Goal: Information Seeking & Learning: Compare options

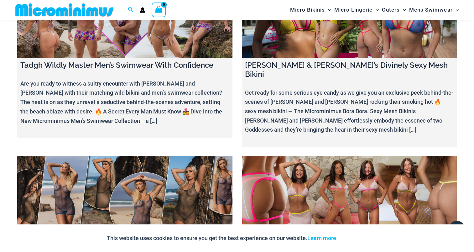
scroll to position [2655, 0]
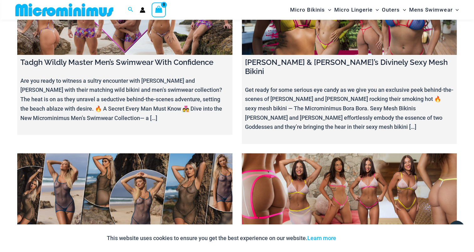
click at [310, 153] on link at bounding box center [349, 190] width 215 height 75
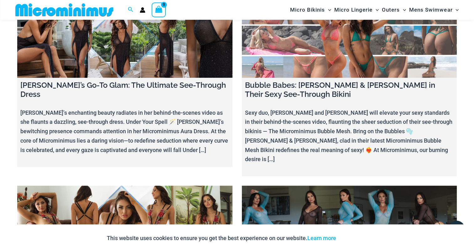
scroll to position [3343, 0]
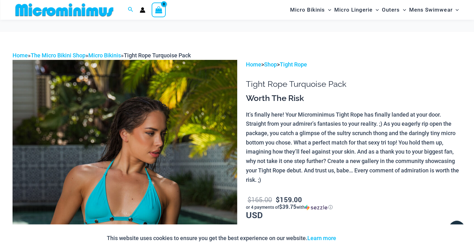
scroll to position [90, 0]
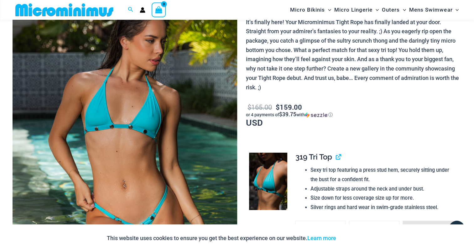
click at [265, 172] on img at bounding box center [268, 180] width 38 height 57
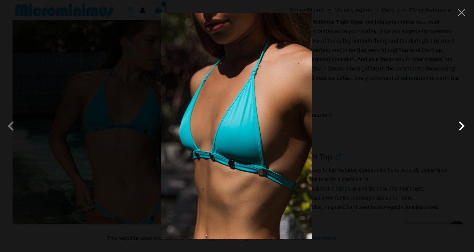
click at [462, 122] on span at bounding box center [461, 125] width 19 height 19
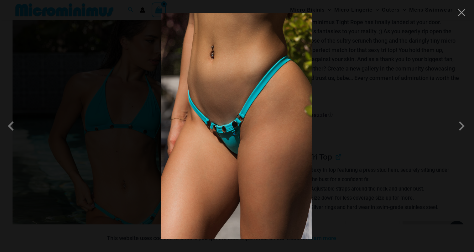
click at [241, 96] on img at bounding box center [236, 126] width 151 height 226
click at [462, 13] on button "Close" at bounding box center [460, 12] width 9 height 9
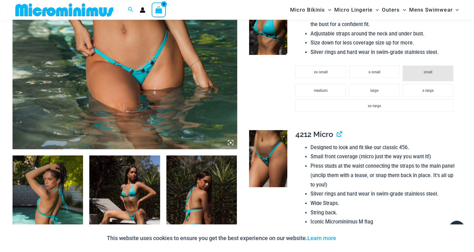
scroll to position [277, 0]
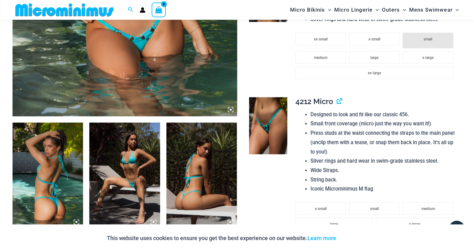
click at [59, 150] on img at bounding box center [48, 175] width 70 height 106
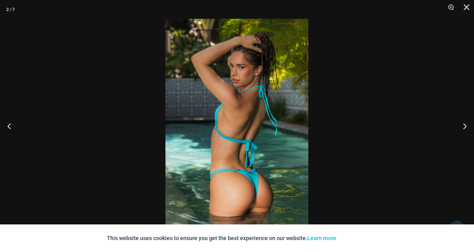
click at [242, 110] on img at bounding box center [236, 126] width 143 height 214
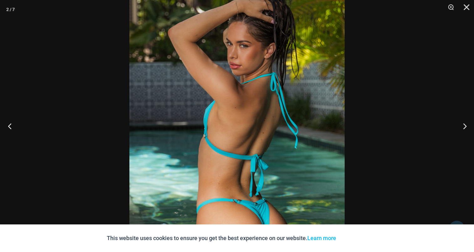
click at [13, 126] on button "Previous" at bounding box center [11, 125] width 23 height 31
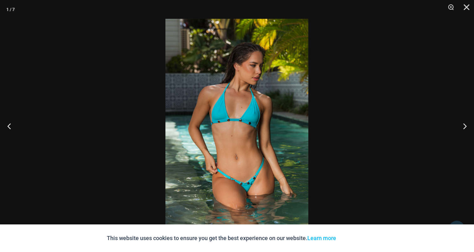
click at [262, 98] on img at bounding box center [236, 126] width 143 height 214
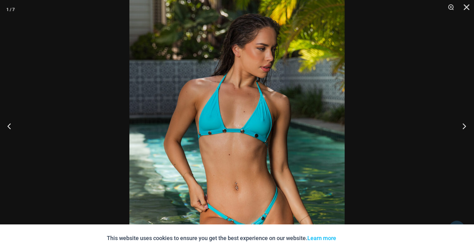
click at [468, 126] on button "Next" at bounding box center [461, 125] width 23 height 31
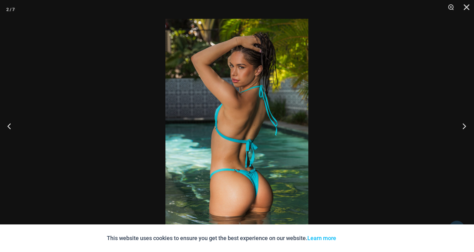
click at [468, 126] on button "Next" at bounding box center [461, 125] width 23 height 31
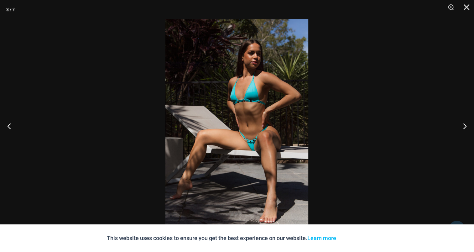
click at [265, 93] on img at bounding box center [236, 126] width 143 height 214
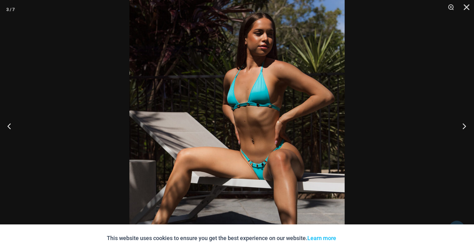
click at [460, 123] on button "Next" at bounding box center [461, 125] width 23 height 31
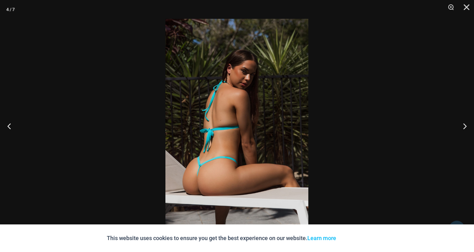
click at [235, 107] on img at bounding box center [236, 126] width 143 height 214
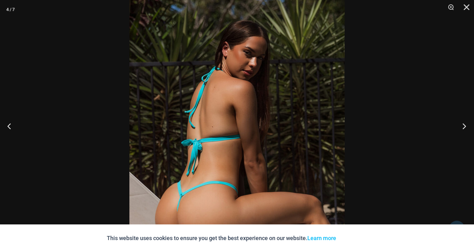
click at [463, 121] on button "Next" at bounding box center [461, 125] width 23 height 31
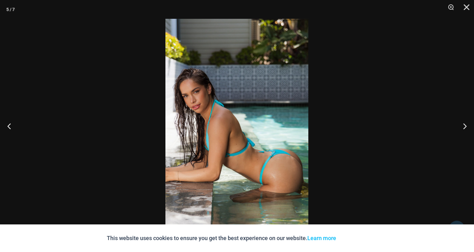
click at [230, 109] on img at bounding box center [236, 126] width 143 height 214
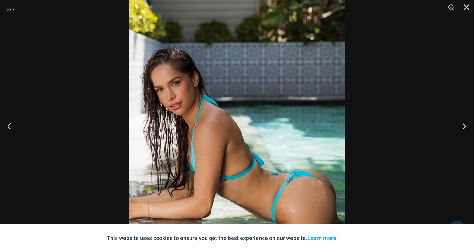
click at [460, 125] on button "Next" at bounding box center [461, 125] width 23 height 31
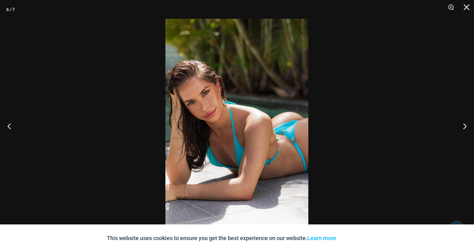
click at [249, 116] on img at bounding box center [236, 126] width 143 height 214
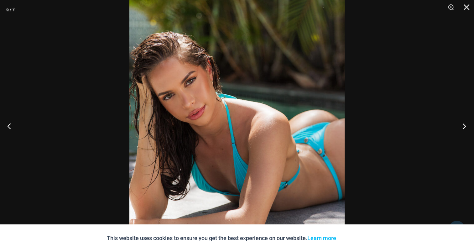
click at [464, 123] on button "Next" at bounding box center [461, 125] width 23 height 31
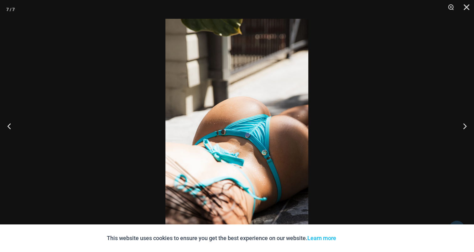
click at [252, 109] on img at bounding box center [236, 126] width 143 height 214
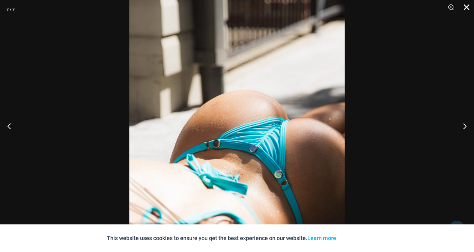
click at [468, 6] on button "Close" at bounding box center [464, 9] width 16 height 19
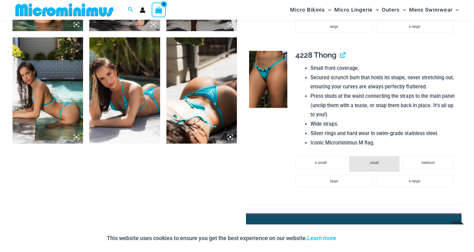
scroll to position [465, 0]
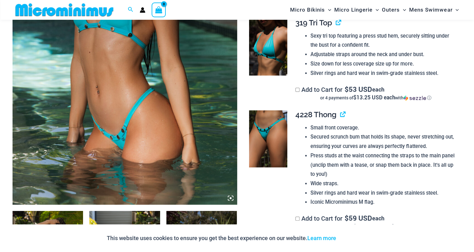
scroll to position [182, 0]
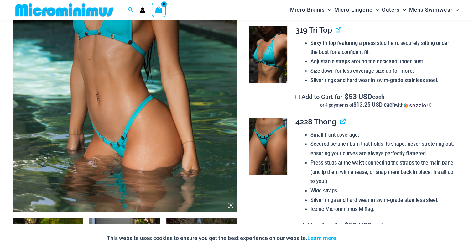
click at [257, 51] on img at bounding box center [268, 54] width 38 height 57
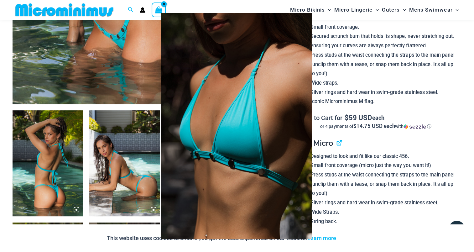
scroll to position [307, 0]
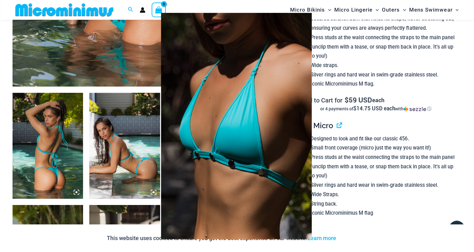
click at [461, 94] on div at bounding box center [237, 126] width 474 height 252
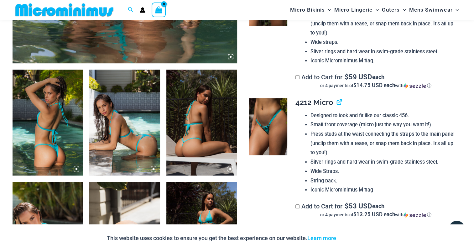
scroll to position [370, 0]
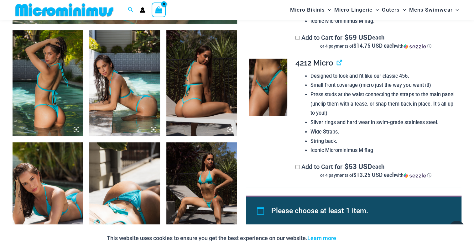
click at [264, 81] on img at bounding box center [268, 87] width 38 height 57
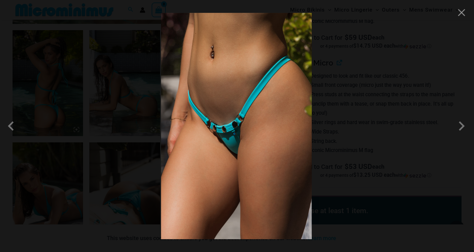
click at [211, 114] on img at bounding box center [236, 126] width 151 height 226
click at [451, 125] on div at bounding box center [237, 126] width 474 height 252
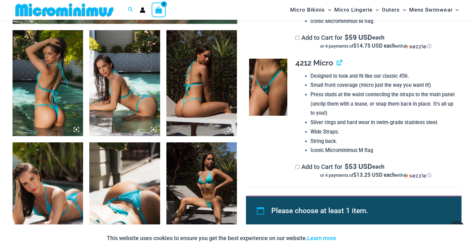
click at [38, 70] on img at bounding box center [48, 83] width 70 height 106
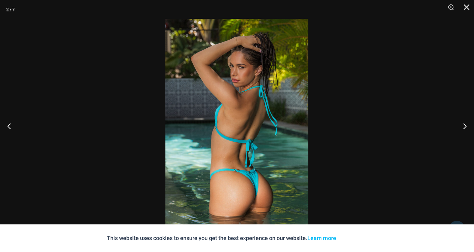
click at [247, 100] on img at bounding box center [236, 126] width 143 height 214
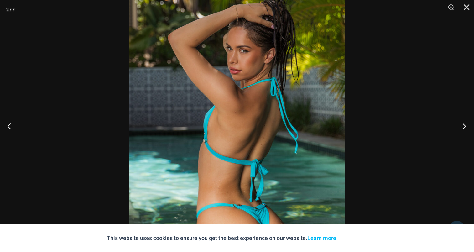
click at [468, 125] on button "Next" at bounding box center [461, 125] width 23 height 31
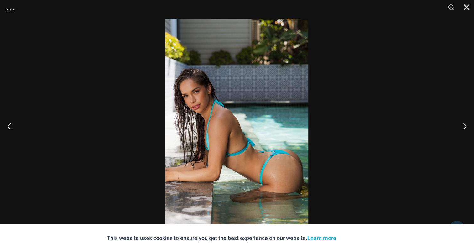
click at [208, 95] on img at bounding box center [236, 126] width 143 height 214
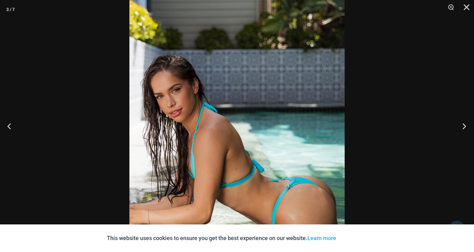
click at [466, 121] on button "Next" at bounding box center [461, 125] width 23 height 31
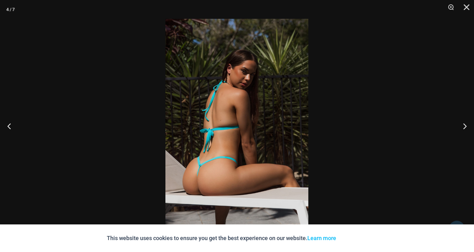
click at [218, 102] on img at bounding box center [236, 126] width 143 height 214
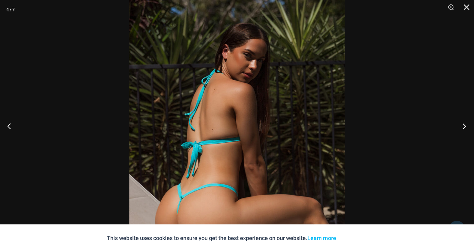
click at [462, 123] on button "Next" at bounding box center [461, 125] width 23 height 31
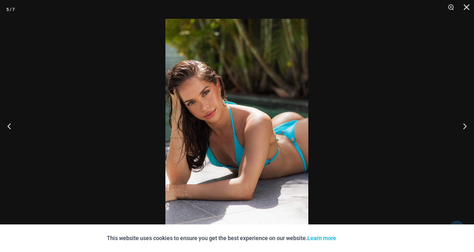
click at [229, 109] on img at bounding box center [236, 126] width 143 height 214
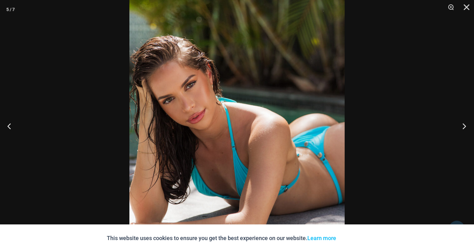
click at [472, 124] on button "Next" at bounding box center [461, 125] width 23 height 31
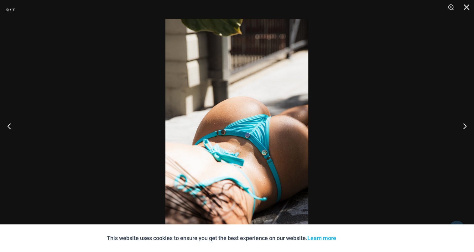
click at [238, 118] on img at bounding box center [236, 126] width 143 height 214
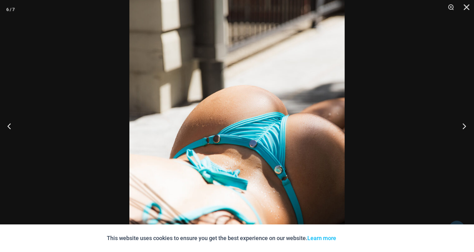
click at [462, 127] on button "Next" at bounding box center [461, 125] width 23 height 31
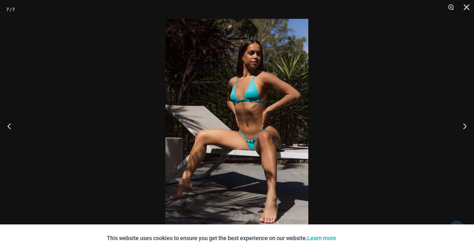
click at [228, 105] on img at bounding box center [236, 126] width 143 height 214
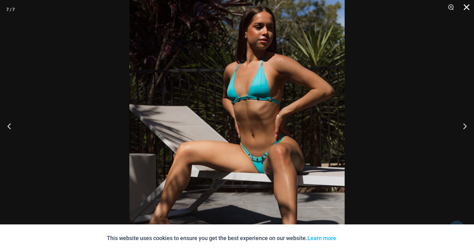
click at [468, 5] on button "Close" at bounding box center [464, 9] width 16 height 19
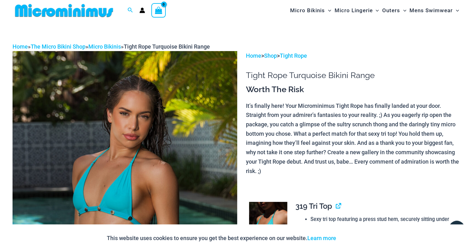
scroll to position [0, 0]
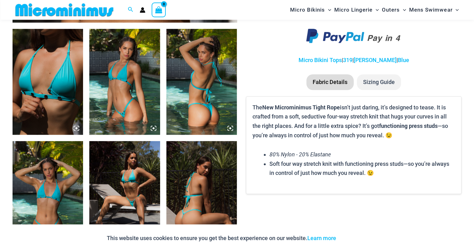
scroll to position [371, 0]
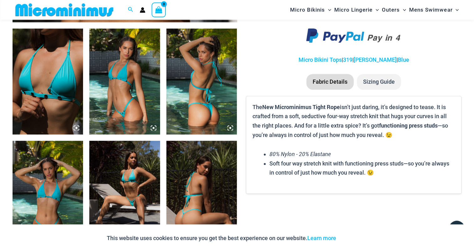
click at [45, 76] on img at bounding box center [48, 81] width 70 height 106
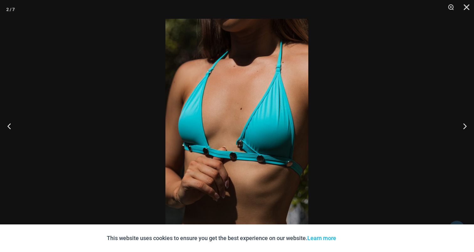
click at [281, 108] on img at bounding box center [236, 126] width 143 height 214
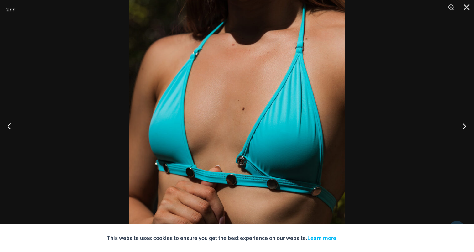
click at [466, 126] on button "Next" at bounding box center [461, 125] width 23 height 31
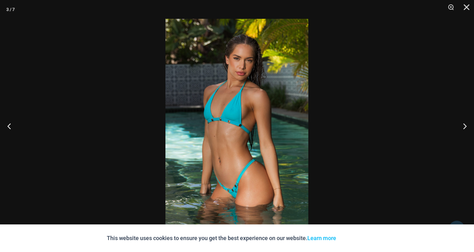
click at [252, 96] on img at bounding box center [236, 126] width 143 height 214
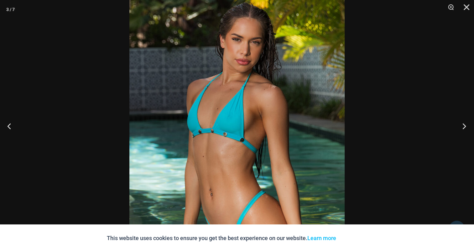
click at [467, 125] on button "Next" at bounding box center [461, 125] width 23 height 31
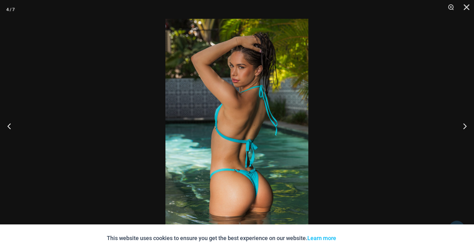
click at [249, 93] on img at bounding box center [236, 126] width 143 height 214
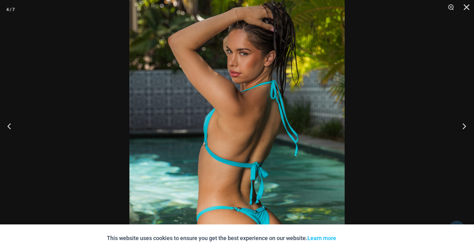
click at [463, 124] on button "Next" at bounding box center [461, 125] width 23 height 31
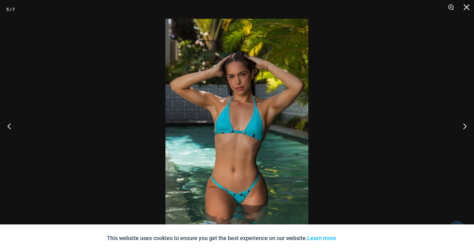
click at [241, 105] on img at bounding box center [236, 126] width 143 height 214
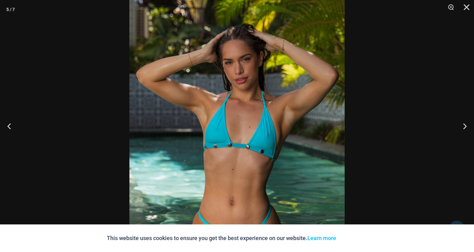
click at [467, 121] on button "Next" at bounding box center [461, 125] width 23 height 31
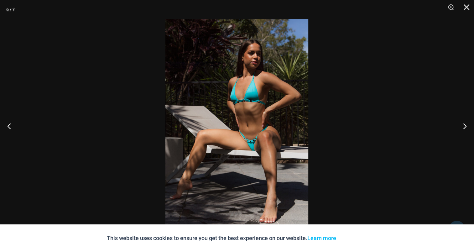
click at [242, 107] on img at bounding box center [236, 126] width 143 height 214
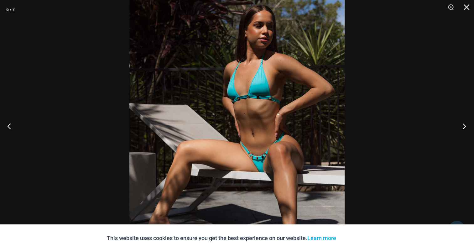
click at [465, 124] on button "Next" at bounding box center [461, 125] width 23 height 31
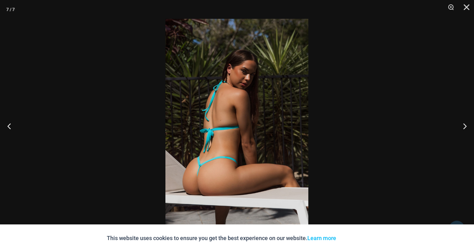
click at [238, 101] on img at bounding box center [236, 126] width 143 height 214
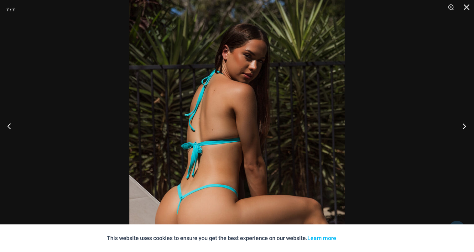
click at [466, 123] on button "Next" at bounding box center [461, 125] width 23 height 31
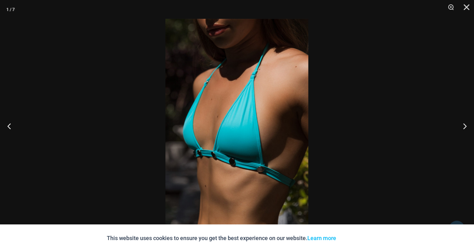
click at [220, 102] on img at bounding box center [236, 126] width 143 height 214
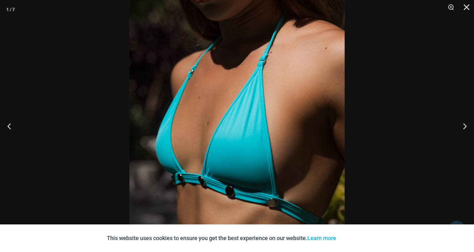
scroll to position [591, 0]
click at [468, 124] on button "Next" at bounding box center [461, 125] width 23 height 31
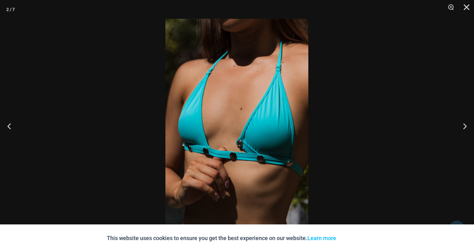
click at [230, 109] on img at bounding box center [236, 126] width 143 height 214
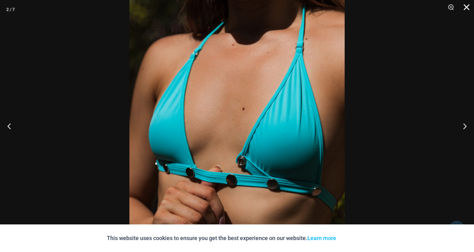
click at [467, 5] on button "Close" at bounding box center [464, 9] width 16 height 19
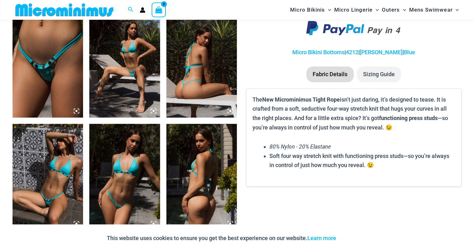
scroll to position [370, 0]
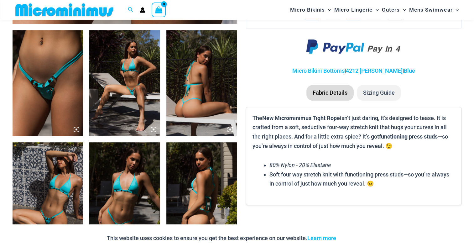
click at [64, 78] on img at bounding box center [48, 83] width 70 height 106
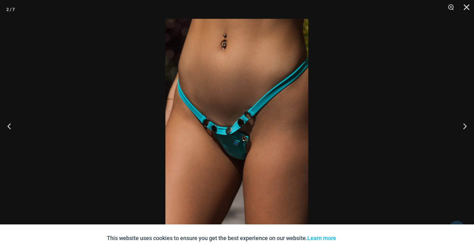
click at [257, 102] on img at bounding box center [236, 126] width 143 height 214
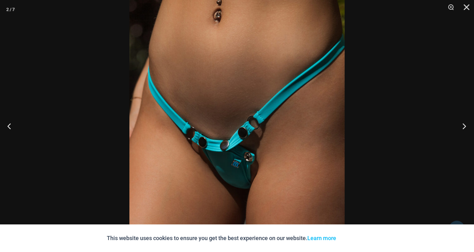
click at [463, 124] on button "Next" at bounding box center [461, 125] width 23 height 31
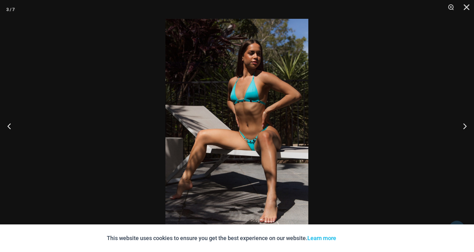
click at [241, 103] on img at bounding box center [236, 126] width 143 height 214
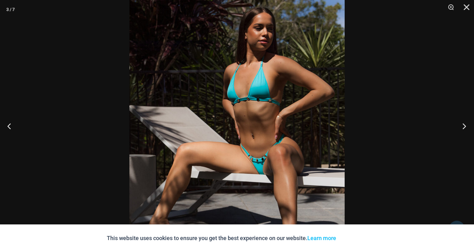
click at [468, 125] on button "Next" at bounding box center [461, 125] width 23 height 31
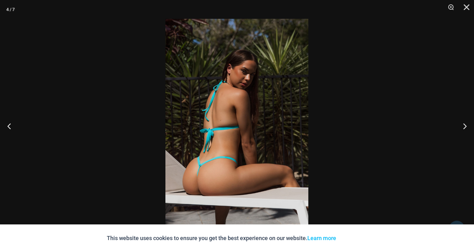
click at [244, 105] on img at bounding box center [236, 126] width 143 height 214
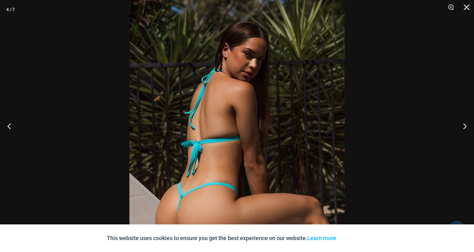
scroll to position [590, 0]
click at [468, 126] on button "Next" at bounding box center [461, 125] width 23 height 31
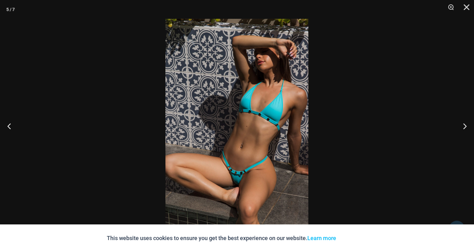
click at [237, 77] on img at bounding box center [236, 126] width 143 height 214
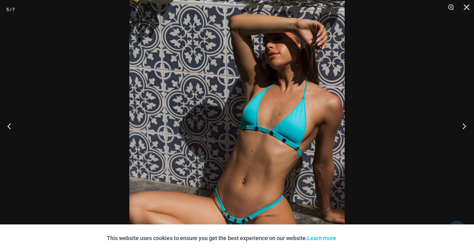
click at [461, 123] on button "Next" at bounding box center [461, 125] width 23 height 31
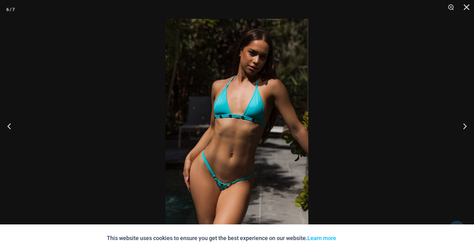
click at [243, 96] on img at bounding box center [236, 126] width 143 height 214
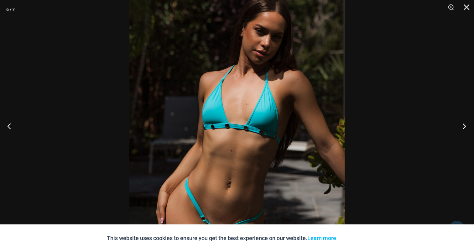
click at [464, 128] on button "Next" at bounding box center [461, 125] width 23 height 31
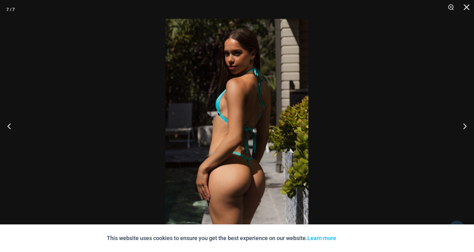
click at [242, 100] on img at bounding box center [236, 126] width 143 height 214
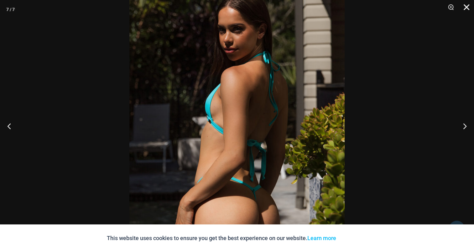
click at [465, 7] on button "Close" at bounding box center [464, 9] width 16 height 19
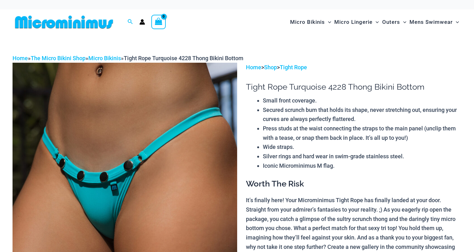
drag, startPoint x: 0, startPoint y: 0, endPoint x: 163, endPoint y: 117, distance: 200.7
click at [163, 117] on img at bounding box center [125, 231] width 224 height 336
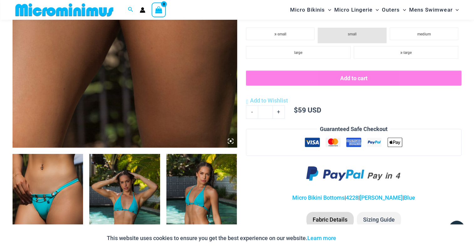
scroll to position [215, 0]
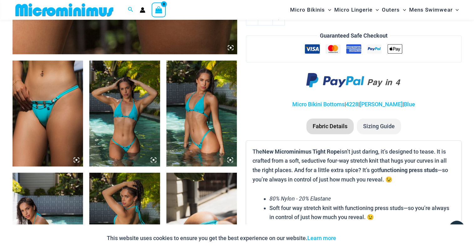
scroll to position [340, 0]
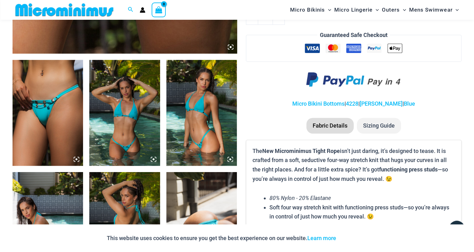
click at [49, 83] on img at bounding box center [48, 113] width 70 height 106
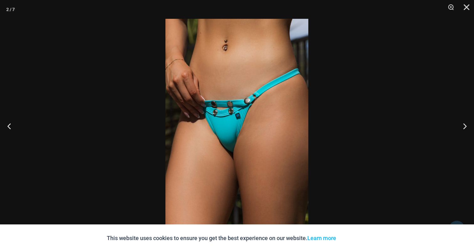
click at [195, 96] on img at bounding box center [236, 126] width 143 height 214
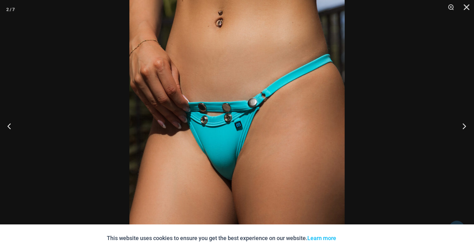
click at [468, 125] on button "Next" at bounding box center [461, 125] width 23 height 31
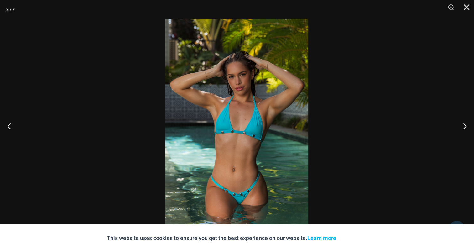
click at [235, 105] on img at bounding box center [236, 126] width 143 height 214
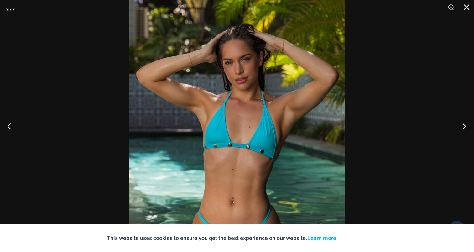
click at [461, 121] on button "Next" at bounding box center [461, 125] width 23 height 31
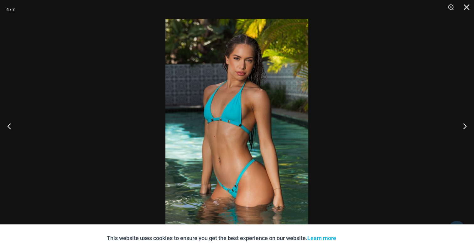
click at [233, 107] on img at bounding box center [236, 126] width 143 height 214
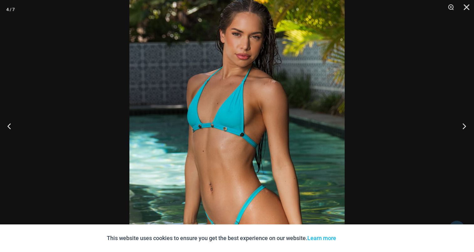
click at [464, 126] on button "Next" at bounding box center [461, 125] width 23 height 31
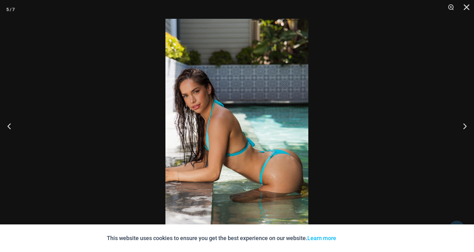
click at [252, 110] on img at bounding box center [236, 126] width 143 height 214
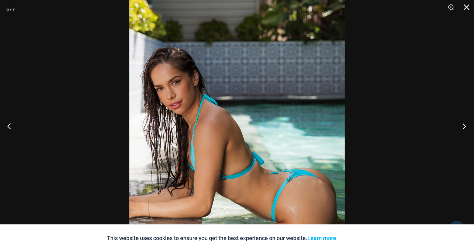
click at [455, 126] on button "Next" at bounding box center [461, 125] width 23 height 31
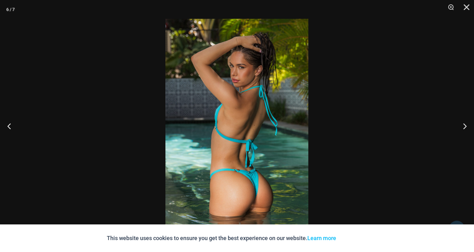
click at [249, 93] on img at bounding box center [236, 126] width 143 height 214
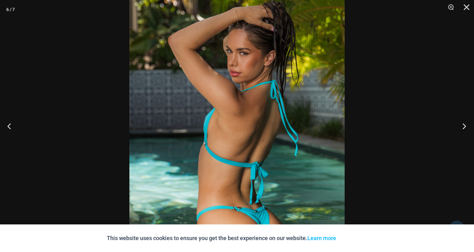
click at [465, 125] on button "Next" at bounding box center [461, 125] width 23 height 31
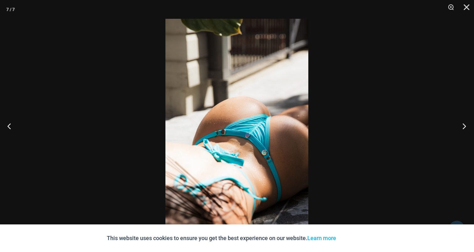
click at [459, 119] on button "Next" at bounding box center [461, 125] width 23 height 31
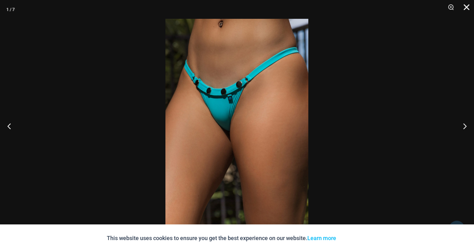
click at [464, 4] on button "Close" at bounding box center [464, 9] width 16 height 19
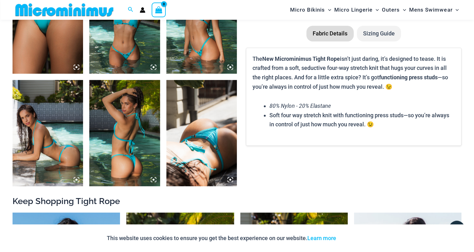
scroll to position [434, 0]
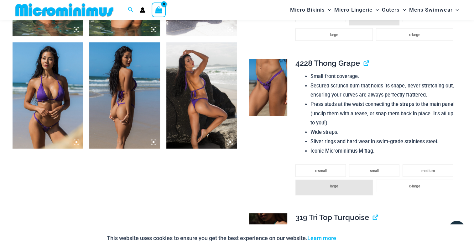
click at [205, 99] on img at bounding box center [201, 95] width 70 height 106
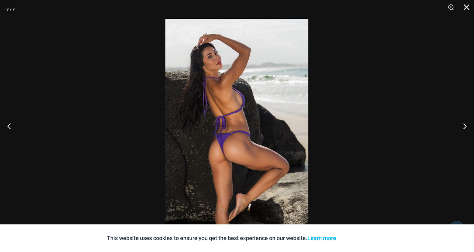
click at [205, 99] on img at bounding box center [236, 126] width 143 height 214
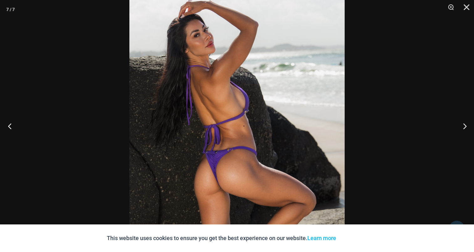
click at [10, 123] on button "Previous" at bounding box center [11, 125] width 23 height 31
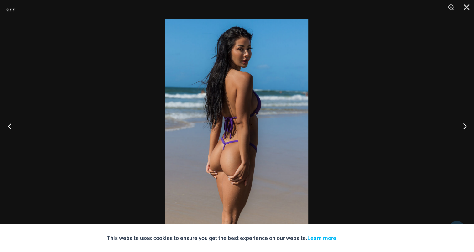
click at [10, 123] on button "Previous" at bounding box center [11, 125] width 23 height 31
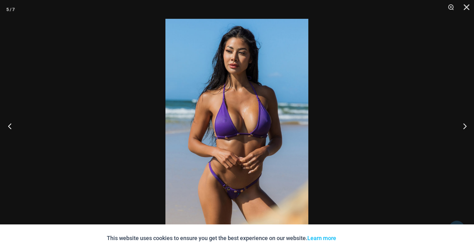
click at [10, 123] on button "Previous" at bounding box center [11, 125] width 23 height 31
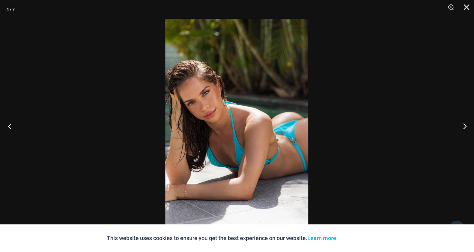
click at [10, 123] on button "Previous" at bounding box center [11, 125] width 23 height 31
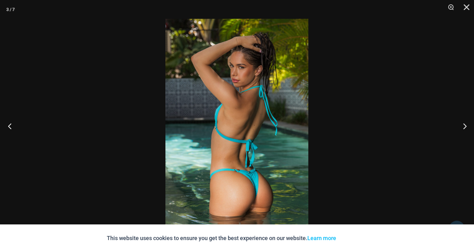
click at [10, 123] on button "Previous" at bounding box center [11, 125] width 23 height 31
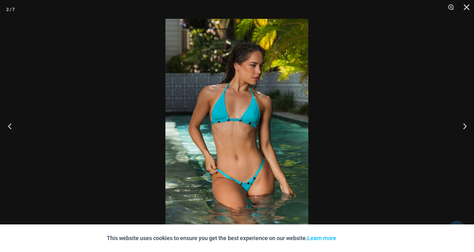
click at [10, 123] on button "Previous" at bounding box center [11, 125] width 23 height 31
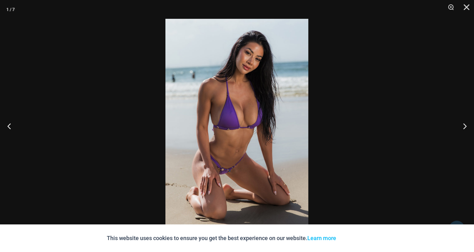
click at [243, 62] on img at bounding box center [236, 126] width 143 height 214
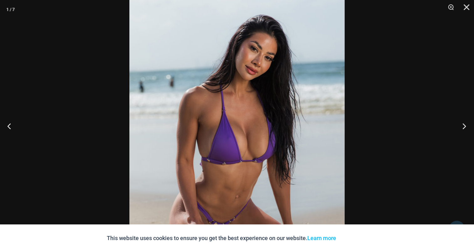
click at [462, 122] on button "Next" at bounding box center [461, 125] width 23 height 31
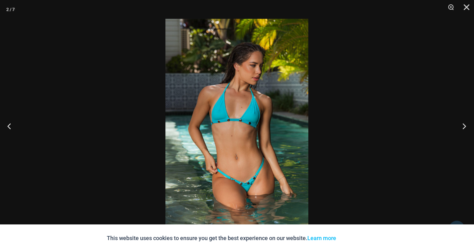
click at [462, 122] on button "Next" at bounding box center [461, 125] width 23 height 31
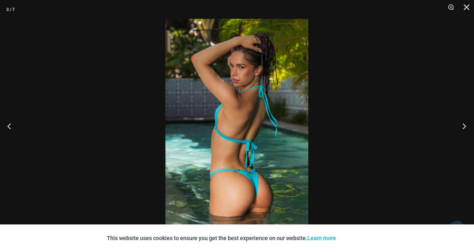
click at [462, 122] on button "Next" at bounding box center [461, 125] width 23 height 31
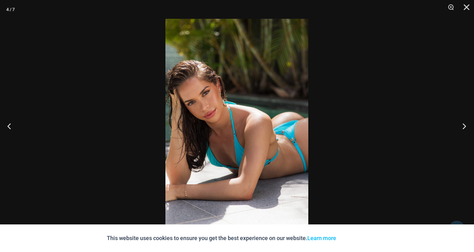
click at [462, 122] on button "Next" at bounding box center [461, 125] width 23 height 31
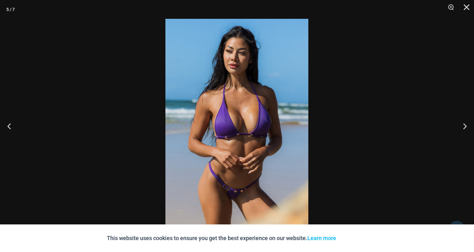
click at [237, 95] on img at bounding box center [236, 126] width 143 height 214
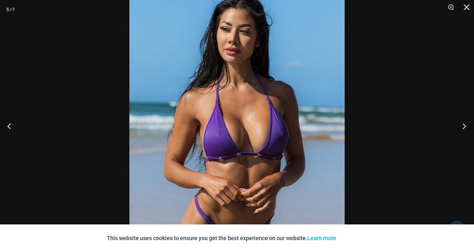
click at [465, 126] on button "Next" at bounding box center [461, 125] width 23 height 31
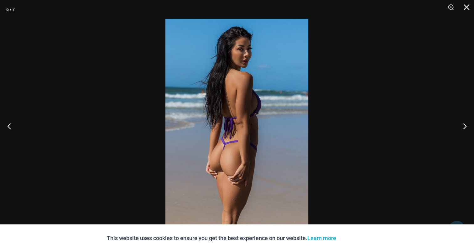
click at [249, 94] on img at bounding box center [236, 126] width 143 height 214
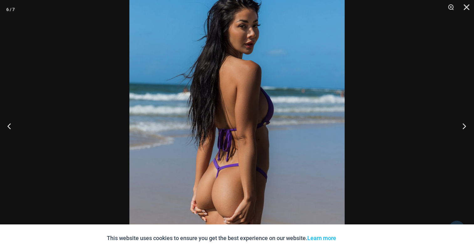
click at [465, 130] on button "Next" at bounding box center [461, 125] width 23 height 31
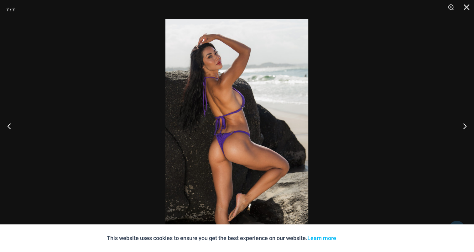
click at [230, 86] on img at bounding box center [236, 126] width 143 height 214
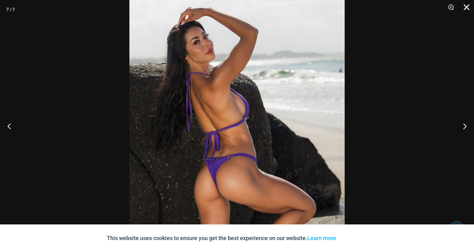
click at [469, 8] on button "Close" at bounding box center [464, 9] width 16 height 19
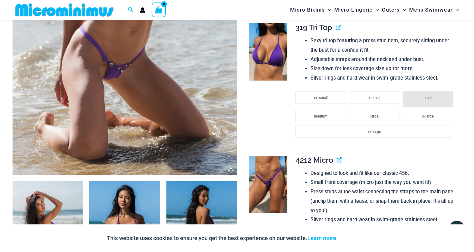
scroll to position [182, 0]
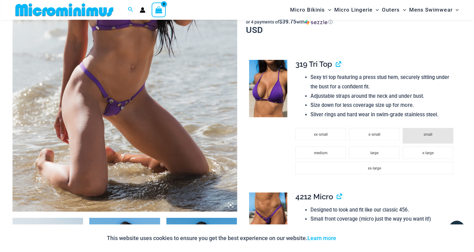
click at [265, 89] on img at bounding box center [268, 88] width 38 height 57
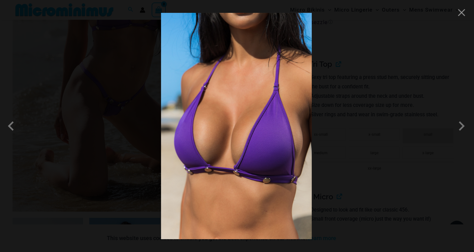
drag, startPoint x: 459, startPoint y: 126, endPoint x: 443, endPoint y: 126, distance: 16.0
click at [459, 126] on span at bounding box center [461, 125] width 19 height 19
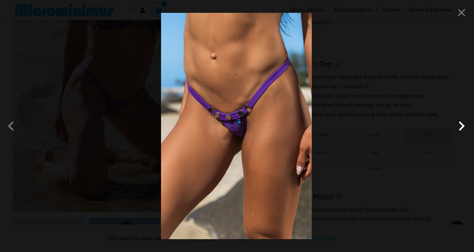
click at [464, 125] on span at bounding box center [461, 125] width 19 height 19
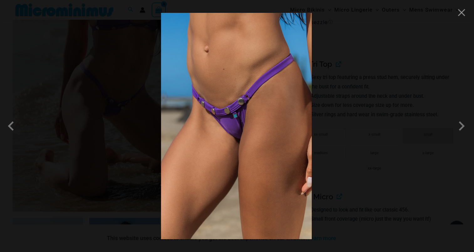
click at [471, 11] on div at bounding box center [237, 126] width 474 height 252
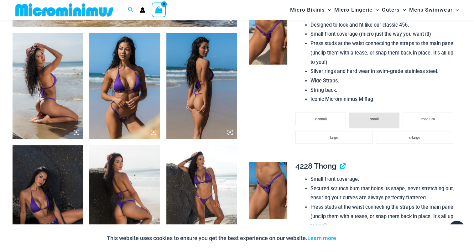
scroll to position [370, 0]
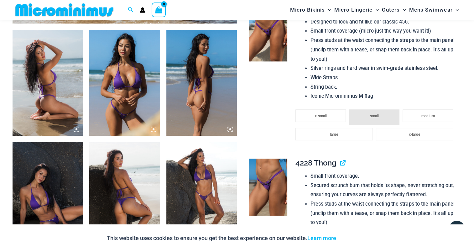
click at [55, 83] on img at bounding box center [48, 83] width 70 height 106
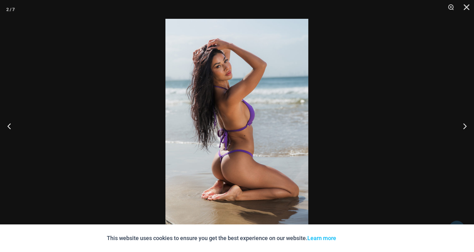
click at [226, 99] on img at bounding box center [236, 126] width 143 height 214
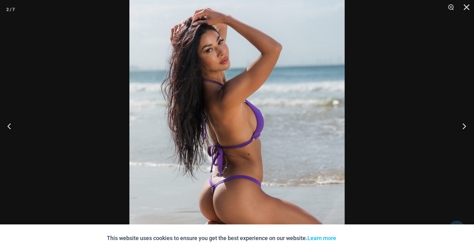
click at [467, 121] on button "Next" at bounding box center [461, 125] width 23 height 31
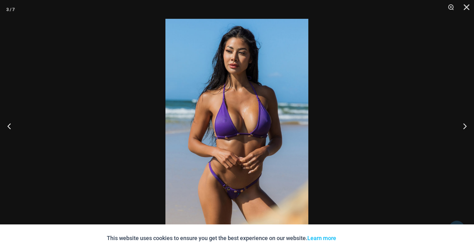
click at [243, 96] on img at bounding box center [236, 126] width 143 height 214
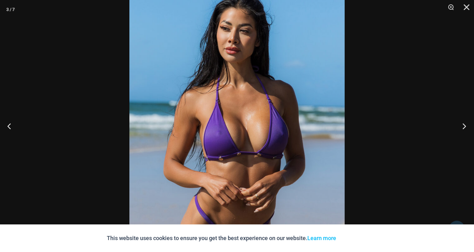
click at [465, 121] on button "Next" at bounding box center [461, 125] width 23 height 31
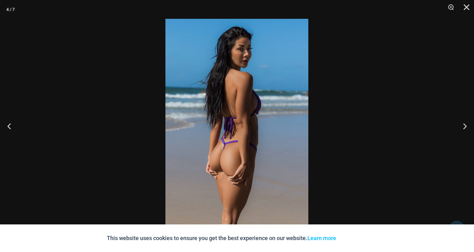
click at [218, 115] on img at bounding box center [236, 126] width 143 height 214
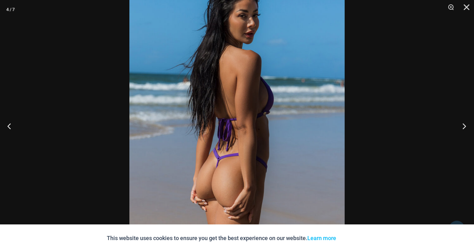
click at [464, 121] on button "Next" at bounding box center [461, 125] width 23 height 31
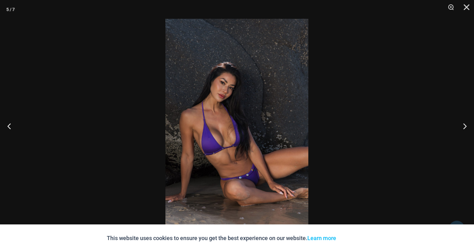
click at [219, 93] on img at bounding box center [236, 126] width 143 height 214
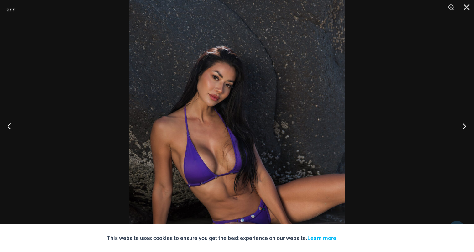
click at [463, 126] on button "Next" at bounding box center [461, 125] width 23 height 31
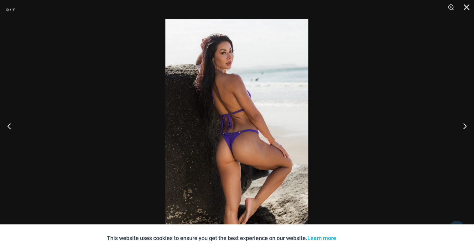
click at [213, 84] on img at bounding box center [236, 126] width 143 height 214
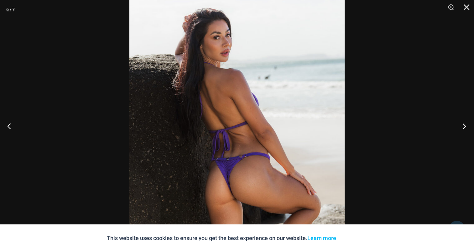
click at [464, 129] on button "Next" at bounding box center [461, 125] width 23 height 31
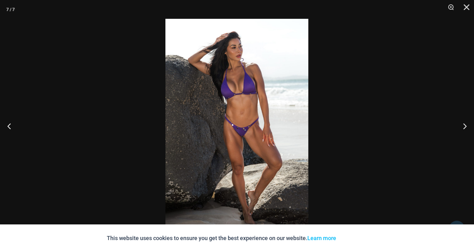
click at [234, 91] on img at bounding box center [236, 126] width 143 height 214
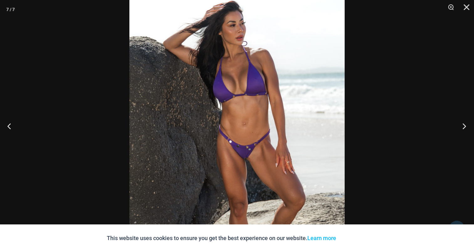
click at [462, 120] on button "Next" at bounding box center [461, 125] width 23 height 31
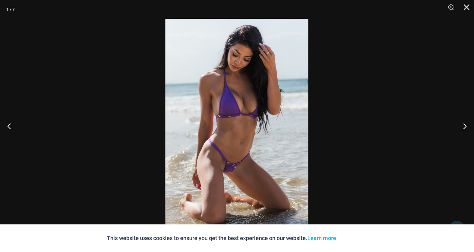
click at [228, 113] on img at bounding box center [236, 126] width 143 height 214
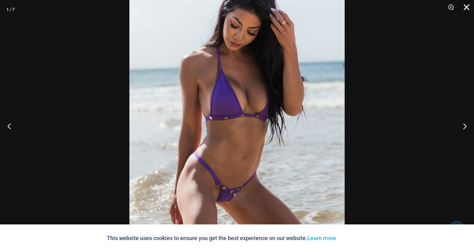
click at [466, 8] on button "Close" at bounding box center [464, 9] width 16 height 19
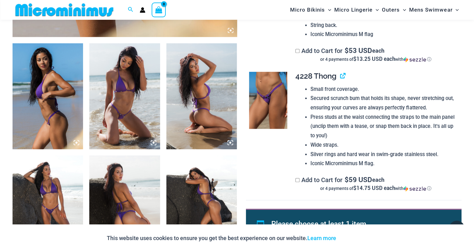
scroll to position [370, 0]
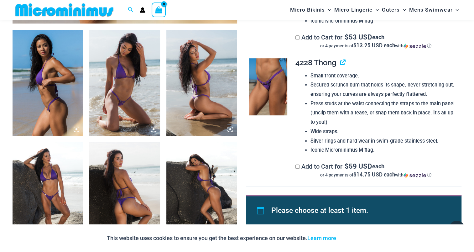
click at [29, 73] on img at bounding box center [48, 83] width 70 height 106
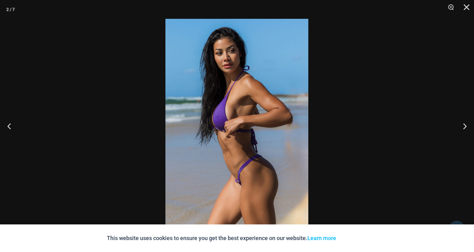
click at [239, 110] on img at bounding box center [236, 126] width 143 height 214
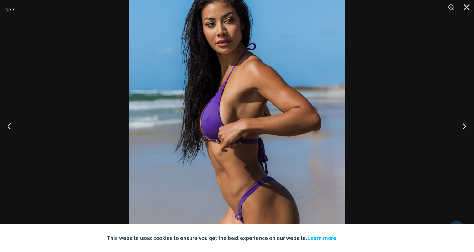
click at [456, 128] on button "Next" at bounding box center [461, 125] width 23 height 31
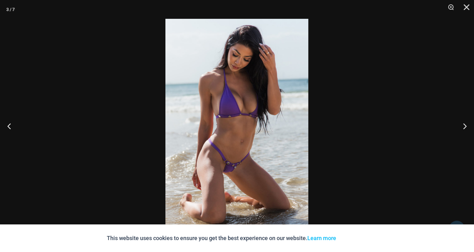
click at [233, 110] on img at bounding box center [236, 126] width 143 height 214
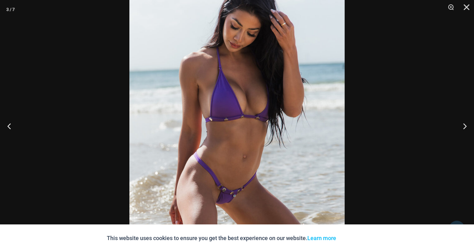
scroll to position [664, 0]
click at [464, 127] on button "Next" at bounding box center [461, 125] width 23 height 31
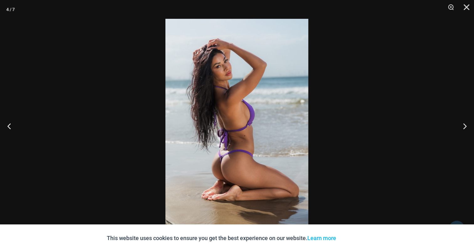
click at [215, 103] on img at bounding box center [236, 126] width 143 height 214
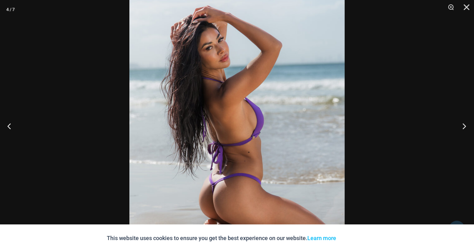
click at [465, 125] on button "Next" at bounding box center [461, 125] width 23 height 31
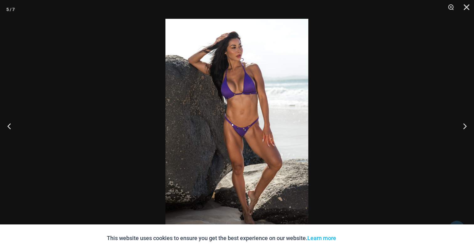
click at [205, 96] on img at bounding box center [236, 126] width 143 height 214
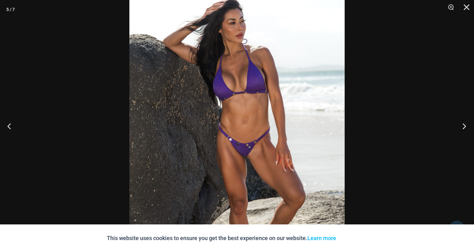
click at [466, 125] on button "Next" at bounding box center [461, 125] width 23 height 31
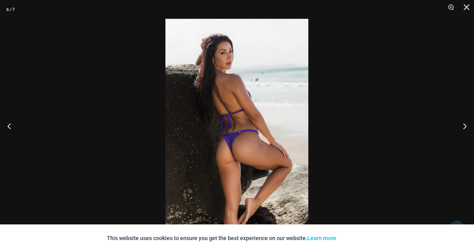
click at [253, 94] on img at bounding box center [236, 126] width 143 height 214
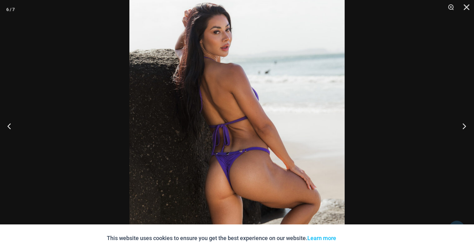
click at [465, 125] on button "Next" at bounding box center [461, 125] width 23 height 31
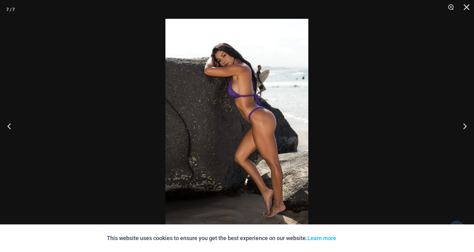
click at [241, 99] on img at bounding box center [236, 126] width 143 height 214
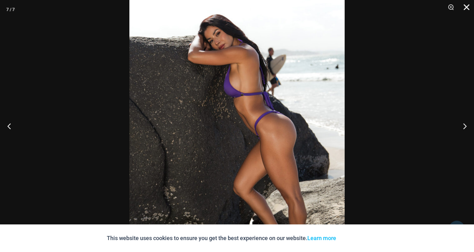
click at [466, 6] on button "Close" at bounding box center [464, 9] width 16 height 19
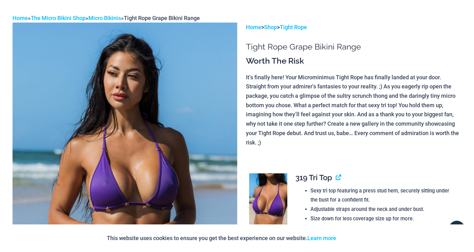
scroll to position [0, 0]
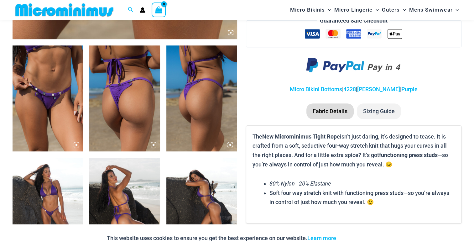
scroll to position [370, 0]
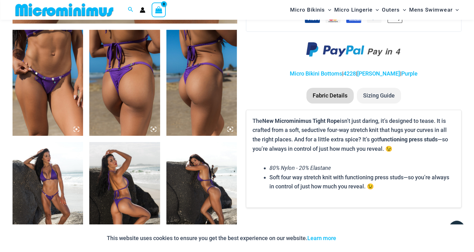
click at [44, 75] on img at bounding box center [48, 83] width 70 height 106
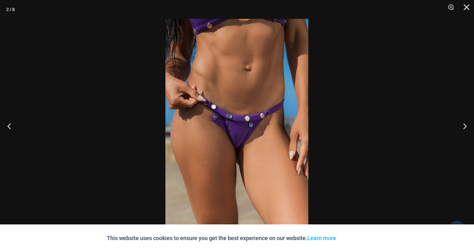
click at [234, 106] on img at bounding box center [236, 126] width 143 height 214
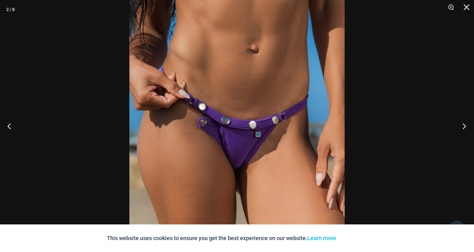
click at [470, 121] on button "Next" at bounding box center [461, 125] width 23 height 31
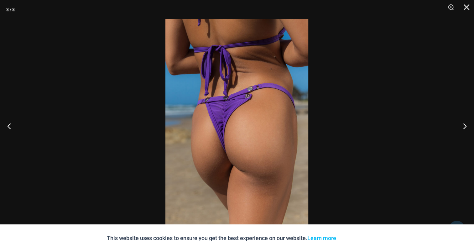
click at [248, 103] on img at bounding box center [236, 126] width 143 height 214
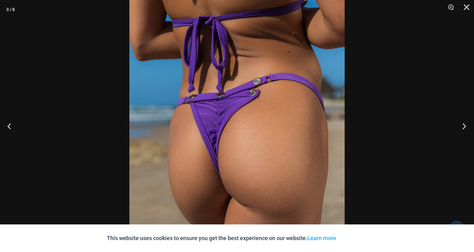
click at [463, 124] on button "Next" at bounding box center [461, 125] width 23 height 31
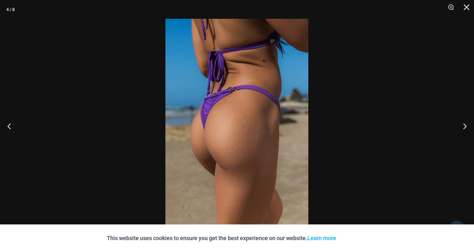
click at [218, 119] on img at bounding box center [236, 126] width 143 height 214
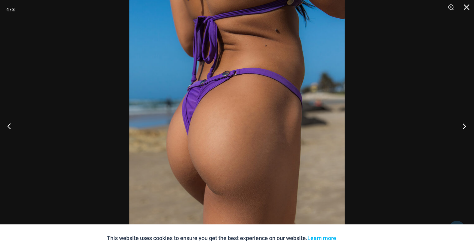
click at [467, 125] on button "Next" at bounding box center [461, 125] width 23 height 31
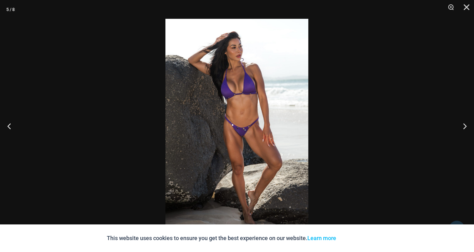
click at [232, 112] on img at bounding box center [236, 126] width 143 height 214
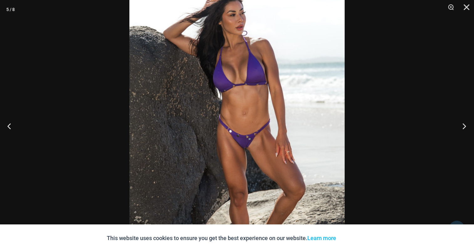
click at [468, 124] on button "Next" at bounding box center [461, 125] width 23 height 31
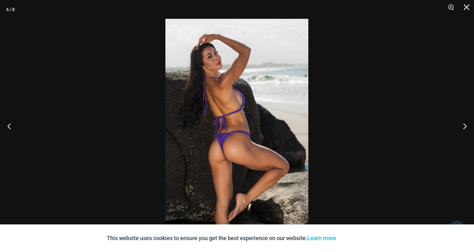
click at [244, 107] on img at bounding box center [236, 126] width 143 height 214
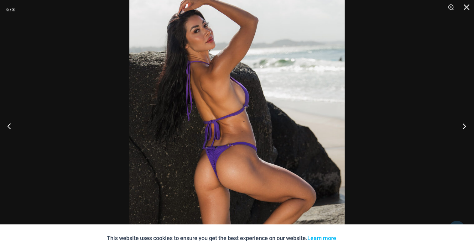
click at [466, 126] on button "Next" at bounding box center [461, 125] width 23 height 31
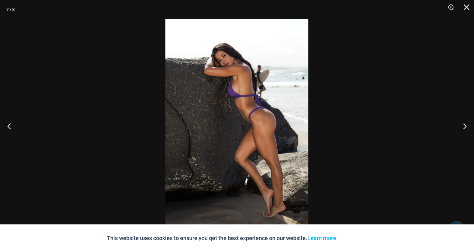
click at [243, 106] on img at bounding box center [236, 126] width 143 height 214
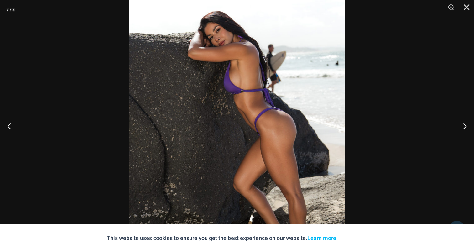
scroll to position [590, 0]
click at [465, 125] on button "Next" at bounding box center [461, 125] width 23 height 31
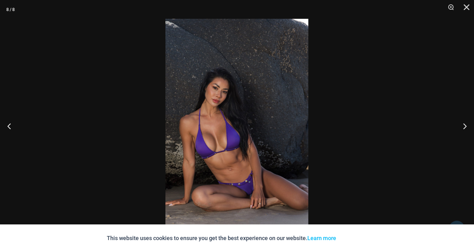
click at [214, 104] on img at bounding box center [236, 126] width 143 height 214
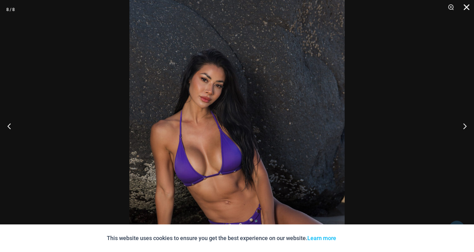
click at [465, 6] on button "Close" at bounding box center [464, 9] width 16 height 19
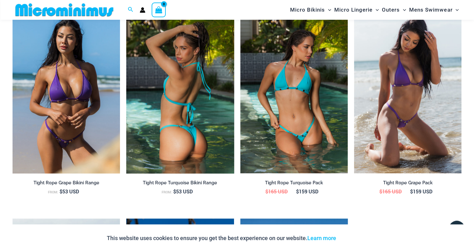
scroll to position [747, 0]
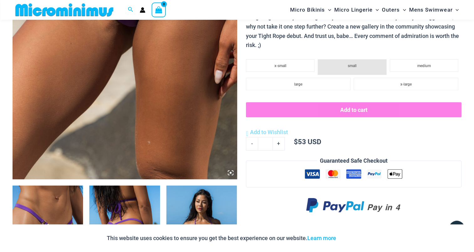
scroll to position [307, 0]
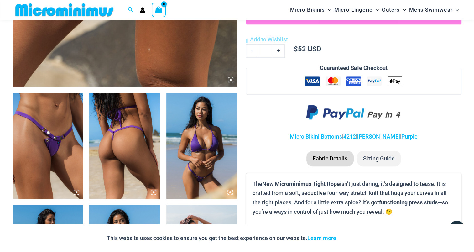
click at [54, 122] on img at bounding box center [48, 146] width 70 height 106
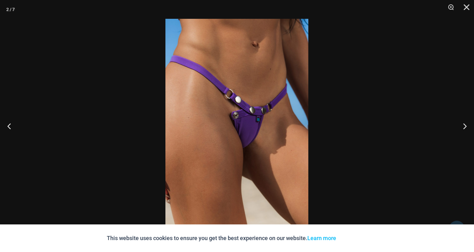
click at [256, 99] on img at bounding box center [236, 126] width 143 height 214
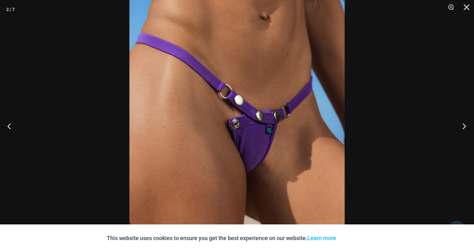
click at [459, 123] on button "Next" at bounding box center [461, 125] width 23 height 31
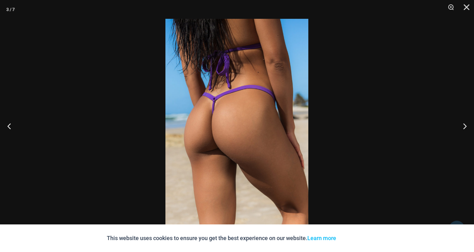
click at [231, 107] on img at bounding box center [236, 126] width 143 height 214
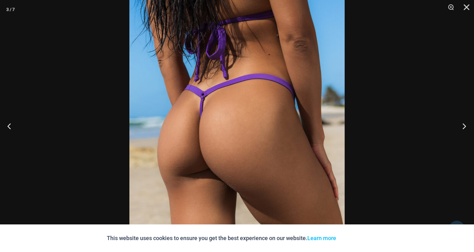
click at [465, 121] on button "Next" at bounding box center [461, 125] width 23 height 31
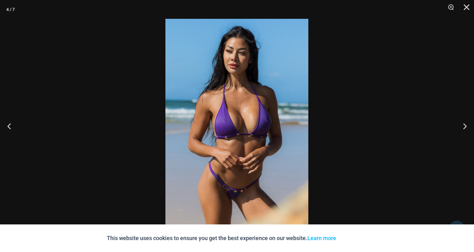
click at [245, 116] on img at bounding box center [236, 126] width 143 height 214
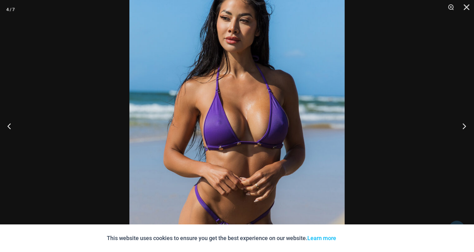
click at [462, 126] on button "Next" at bounding box center [461, 125] width 23 height 31
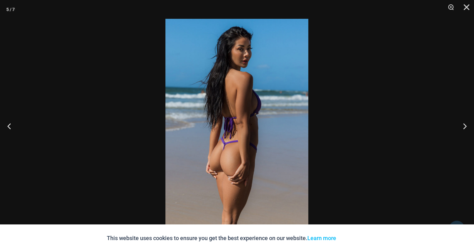
click at [243, 103] on img at bounding box center [236, 126] width 143 height 214
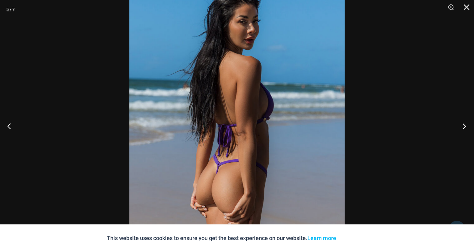
click at [463, 126] on button "Next" at bounding box center [461, 125] width 23 height 31
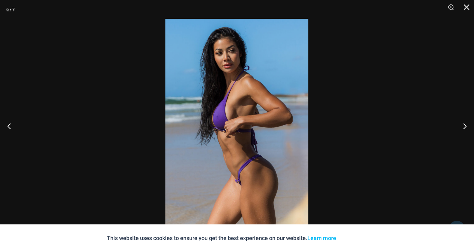
click at [244, 106] on img at bounding box center [236, 126] width 143 height 214
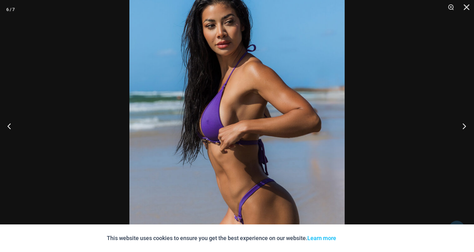
click at [464, 124] on button "Next" at bounding box center [461, 125] width 23 height 31
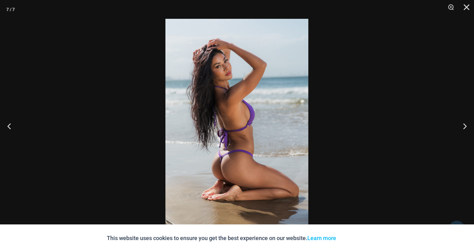
click at [250, 111] on img at bounding box center [236, 126] width 143 height 214
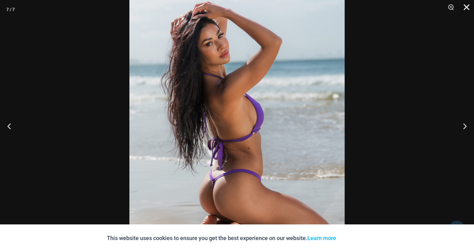
click at [470, 6] on button "Close" at bounding box center [464, 9] width 16 height 19
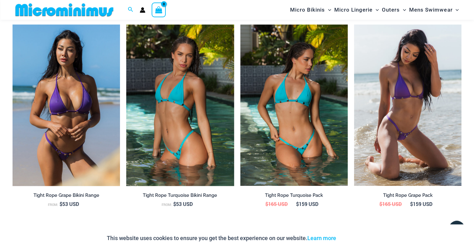
scroll to position [620, 0]
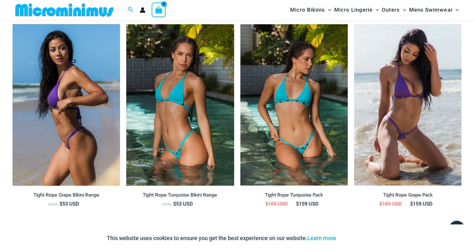
click at [80, 91] on img at bounding box center [66, 104] width 107 height 161
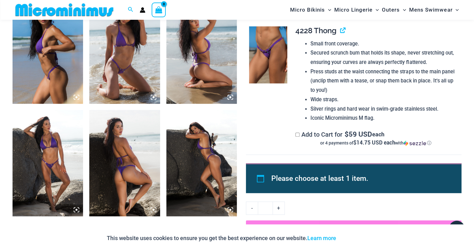
scroll to position [370, 0]
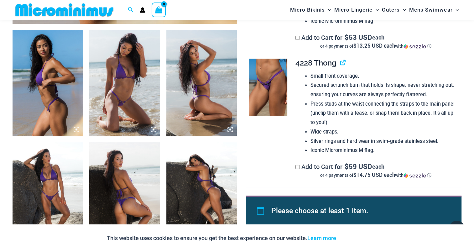
click at [207, 88] on img at bounding box center [201, 83] width 70 height 106
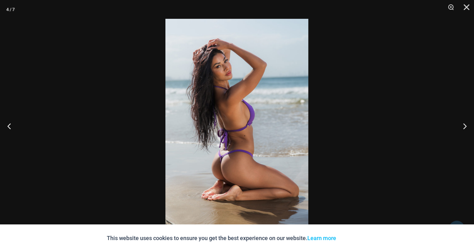
click at [236, 106] on img at bounding box center [236, 126] width 143 height 214
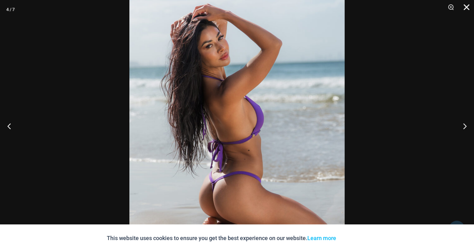
click at [466, 6] on button "Close" at bounding box center [464, 9] width 16 height 19
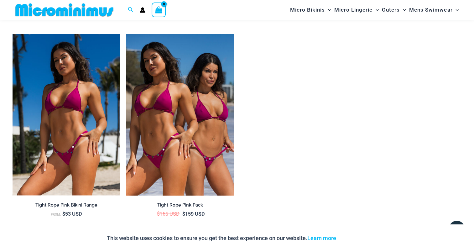
scroll to position [1058, 0]
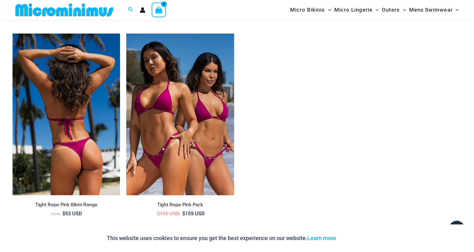
click at [77, 99] on img at bounding box center [66, 113] width 107 height 161
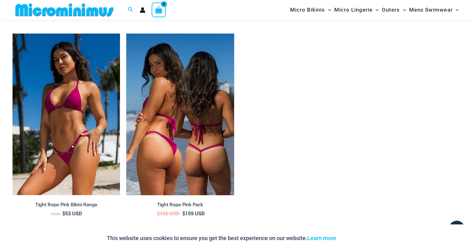
click at [182, 101] on img at bounding box center [179, 113] width 107 height 161
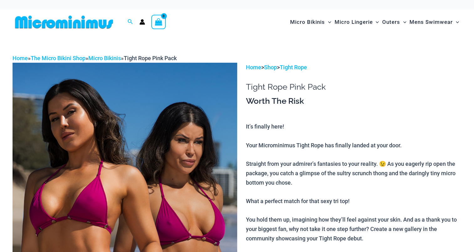
drag, startPoint x: 0, startPoint y: 0, endPoint x: 182, endPoint y: 101, distance: 208.1
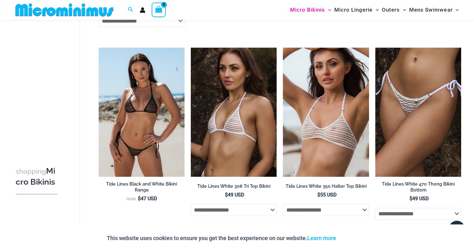
scroll to position [213, 0]
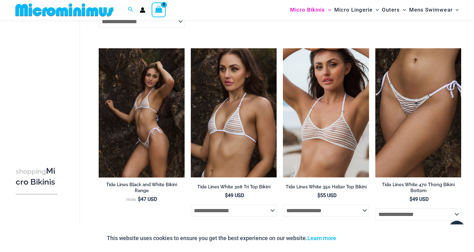
click at [139, 97] on img at bounding box center [142, 112] width 86 height 129
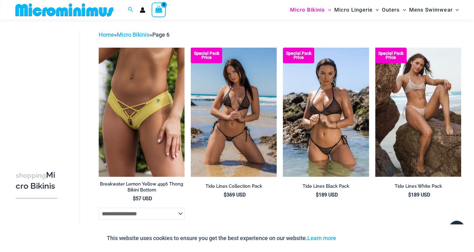
scroll to position [53, 0]
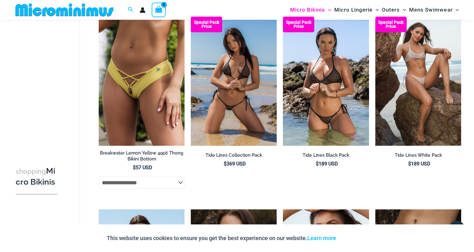
click at [223, 87] on img at bounding box center [234, 81] width 86 height 129
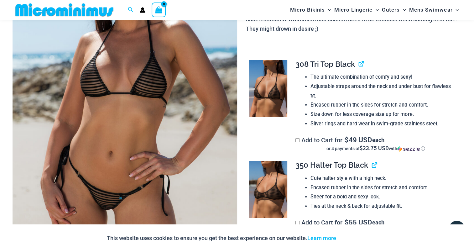
scroll to position [120, 0]
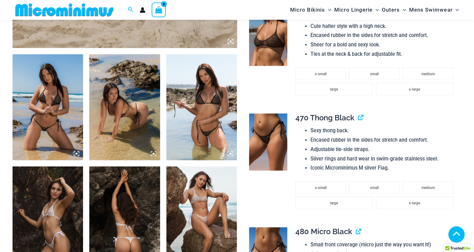
scroll to position [338, 0]
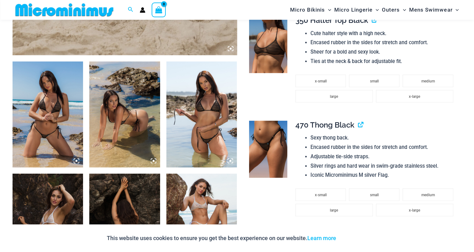
click at [54, 90] on img at bounding box center [48, 114] width 70 height 106
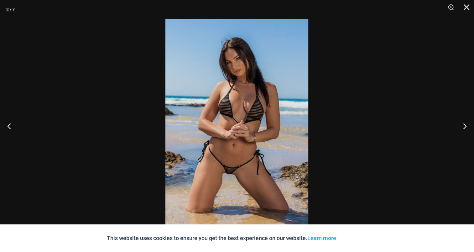
click at [251, 107] on img at bounding box center [236, 126] width 143 height 214
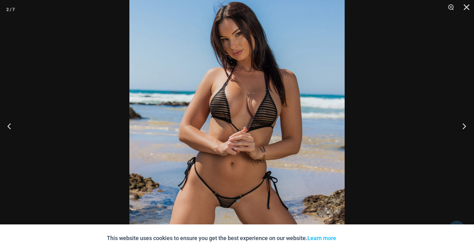
click at [462, 122] on button "Next" at bounding box center [461, 125] width 23 height 31
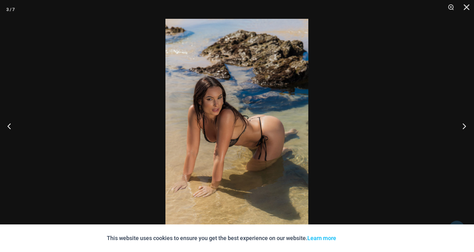
click at [462, 122] on button "Next" at bounding box center [461, 125] width 23 height 31
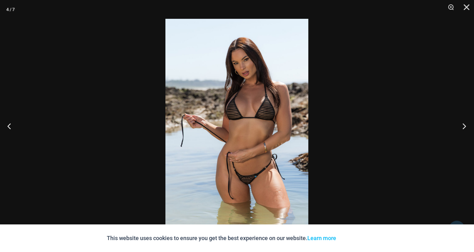
click at [462, 122] on button "Next" at bounding box center [461, 125] width 23 height 31
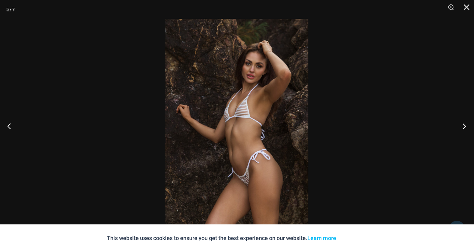
click at [462, 122] on button "Next" at bounding box center [461, 125] width 23 height 31
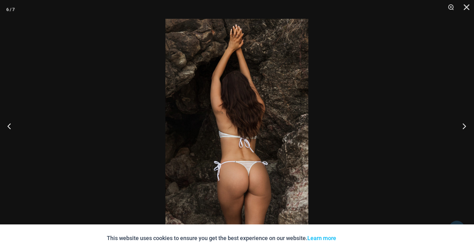
click at [462, 122] on button "Next" at bounding box center [461, 125] width 23 height 31
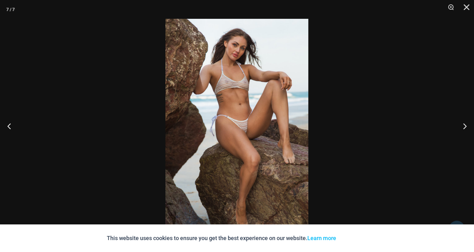
click at [203, 101] on img at bounding box center [236, 126] width 143 height 214
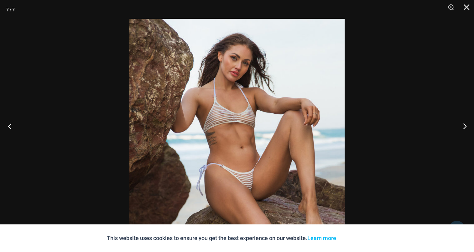
click at [1, 124] on button "Previous" at bounding box center [11, 125] width 23 height 31
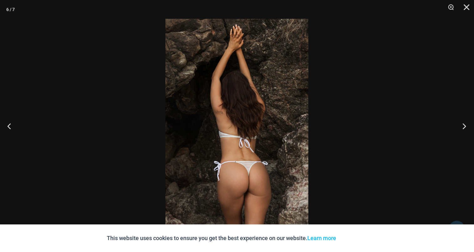
click at [466, 126] on button "Next" at bounding box center [461, 125] width 23 height 31
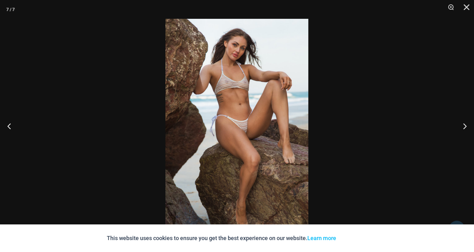
click at [225, 95] on img at bounding box center [236, 126] width 143 height 214
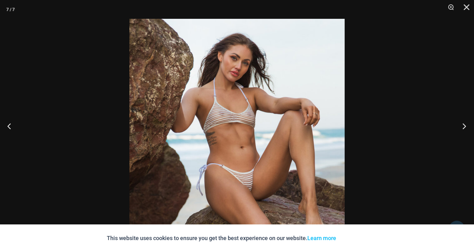
click at [461, 122] on button "Next" at bounding box center [461, 125] width 23 height 31
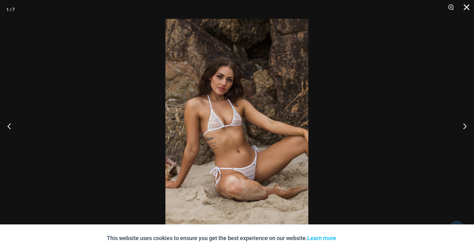
click at [467, 7] on button "Close" at bounding box center [464, 9] width 16 height 19
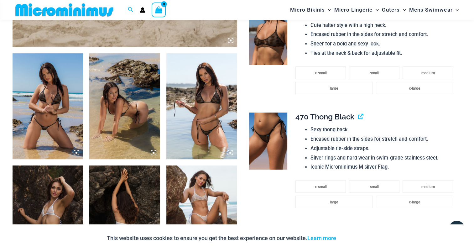
scroll to position [370, 0]
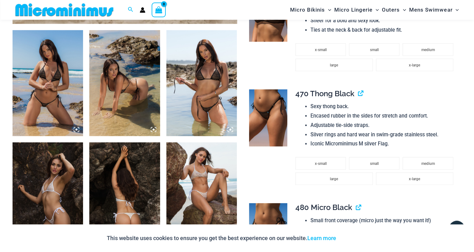
click at [43, 74] on img at bounding box center [48, 83] width 70 height 106
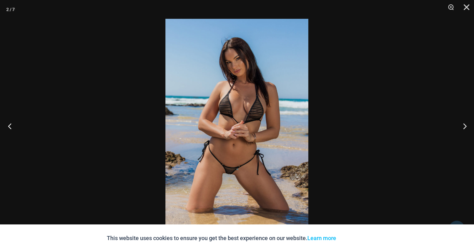
click at [11, 123] on button "Previous" at bounding box center [11, 125] width 23 height 31
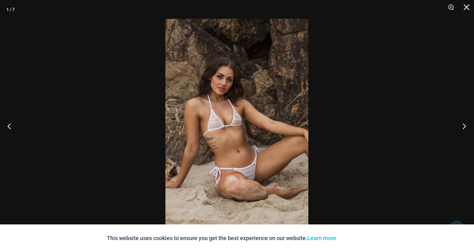
click at [463, 126] on button "Next" at bounding box center [461, 125] width 23 height 31
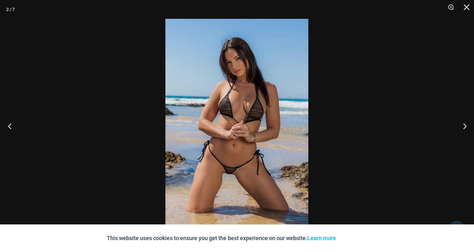
click at [11, 126] on button "Previous" at bounding box center [11, 125] width 23 height 31
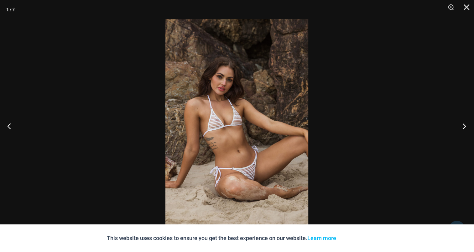
click at [466, 125] on button "Next" at bounding box center [461, 125] width 23 height 31
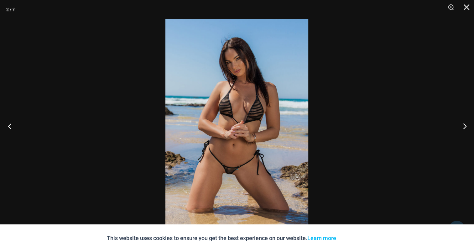
click at [10, 126] on button "Previous" at bounding box center [11, 125] width 23 height 31
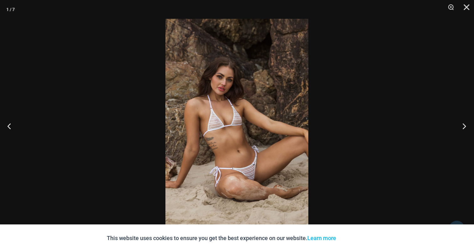
click at [460, 126] on button "Next" at bounding box center [461, 125] width 23 height 31
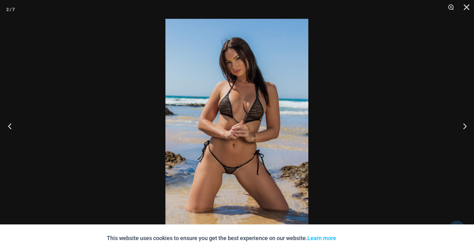
click at [11, 126] on button "Previous" at bounding box center [11, 125] width 23 height 31
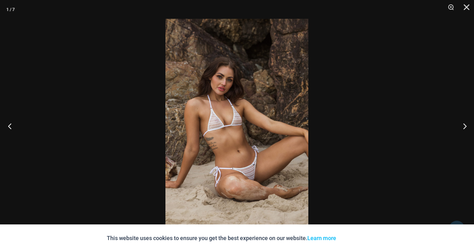
click at [11, 126] on button "Previous" at bounding box center [11, 125] width 23 height 31
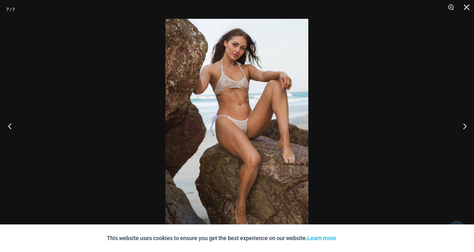
click at [11, 126] on button "Previous" at bounding box center [11, 125] width 23 height 31
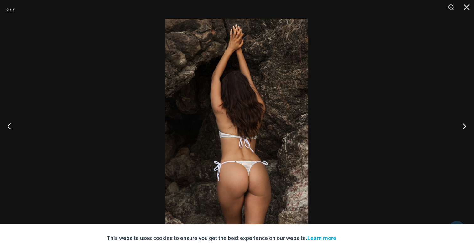
click at [461, 122] on button "Next" at bounding box center [461, 125] width 23 height 31
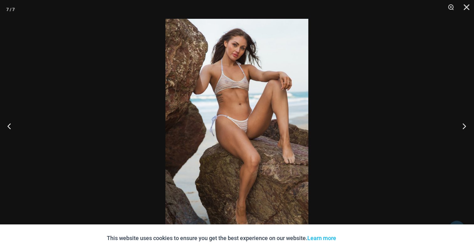
click at [461, 122] on button "Next" at bounding box center [461, 125] width 23 height 31
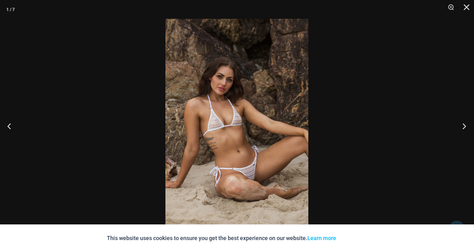
click at [461, 122] on button "Next" at bounding box center [461, 125] width 23 height 31
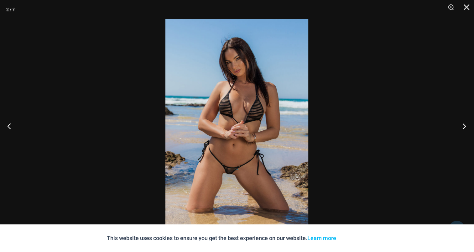
click at [461, 122] on button "Next" at bounding box center [461, 125] width 23 height 31
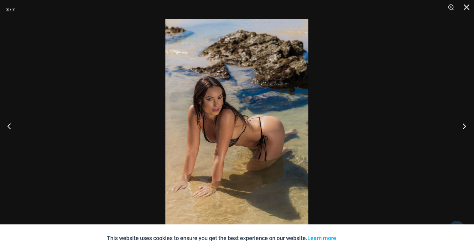
click at [461, 122] on button "Next" at bounding box center [461, 125] width 23 height 31
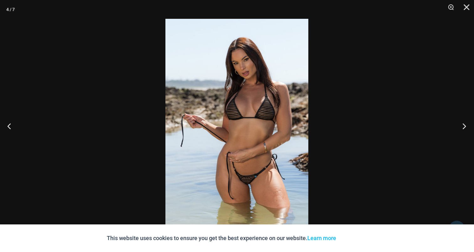
click at [461, 122] on button "Next" at bounding box center [461, 125] width 23 height 31
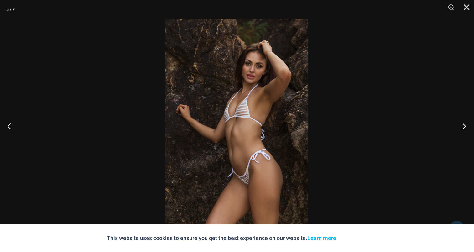
click at [461, 122] on button "Next" at bounding box center [461, 125] width 23 height 31
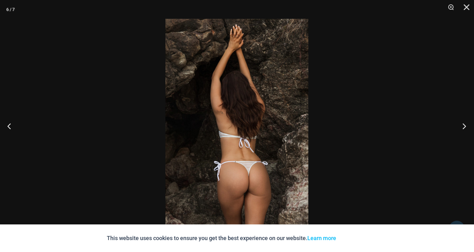
click at [461, 122] on button "Next" at bounding box center [461, 125] width 23 height 31
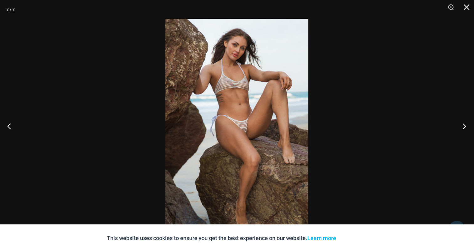
click at [461, 122] on button "Next" at bounding box center [461, 125] width 23 height 31
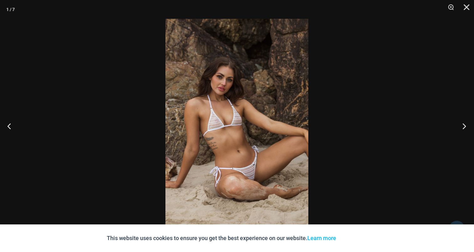
click at [461, 122] on button "Next" at bounding box center [461, 125] width 23 height 31
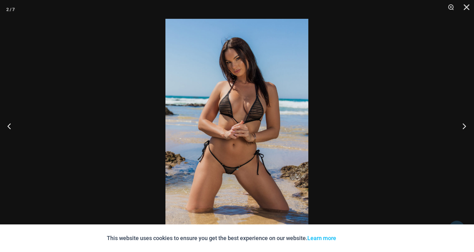
click at [461, 122] on button "Next" at bounding box center [461, 125] width 23 height 31
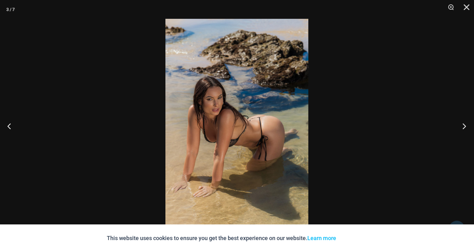
click at [461, 122] on button "Next" at bounding box center [461, 125] width 23 height 31
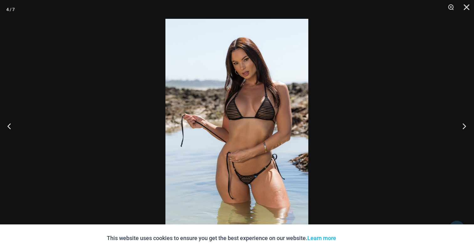
click at [461, 122] on button "Next" at bounding box center [461, 125] width 23 height 31
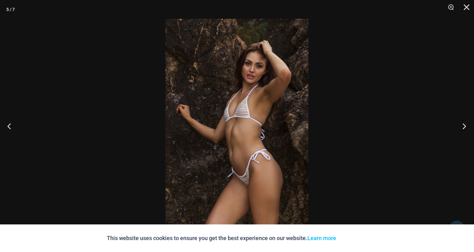
click at [461, 122] on button "Next" at bounding box center [461, 125] width 23 height 31
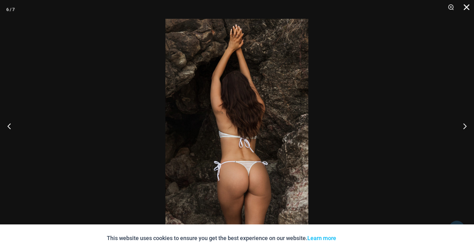
click at [467, 6] on button "Close" at bounding box center [464, 9] width 16 height 19
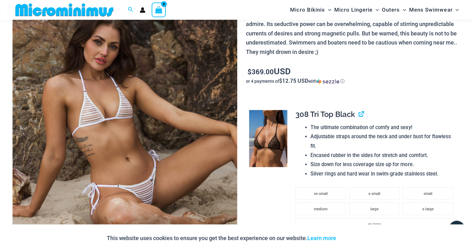
scroll to position [57, 0]
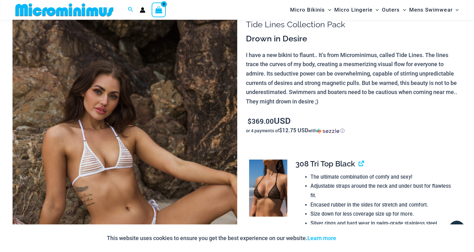
click at [267, 172] on img at bounding box center [268, 187] width 38 height 57
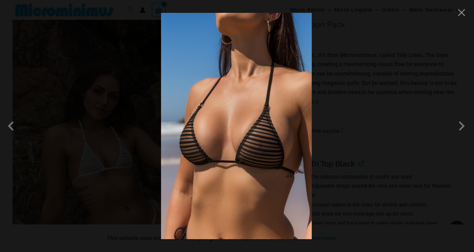
click at [241, 131] on img at bounding box center [236, 126] width 151 height 226
click at [455, 126] on span at bounding box center [461, 125] width 19 height 19
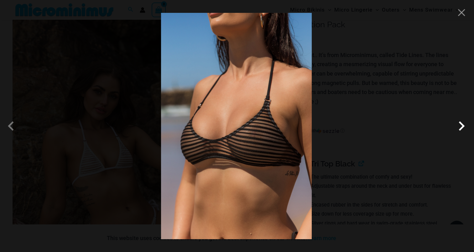
click at [460, 127] on span at bounding box center [461, 125] width 19 height 19
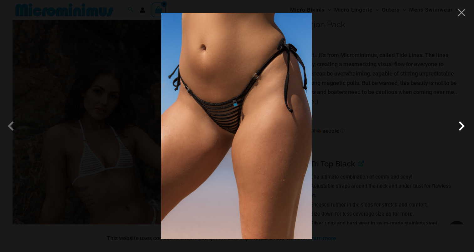
click at [459, 125] on span at bounding box center [461, 125] width 19 height 19
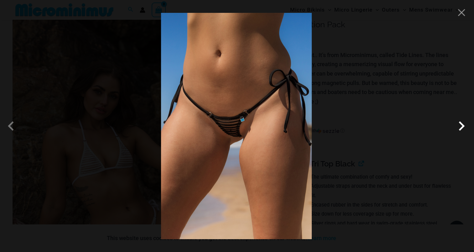
click at [459, 125] on span at bounding box center [461, 125] width 19 height 19
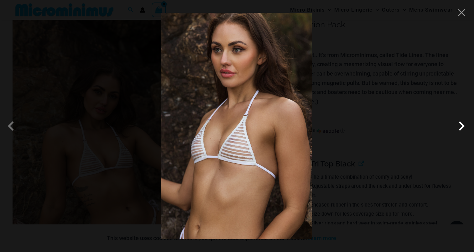
click at [459, 125] on span at bounding box center [461, 125] width 19 height 19
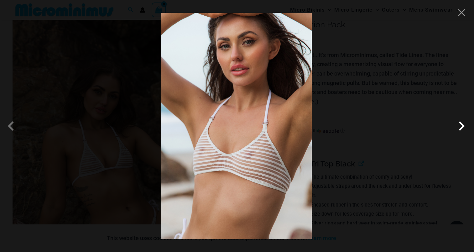
click at [459, 125] on span at bounding box center [461, 125] width 19 height 19
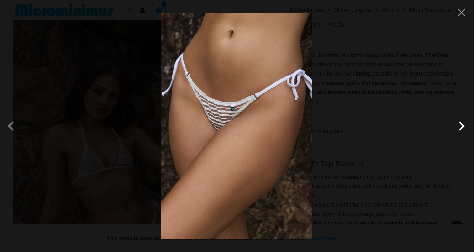
click at [459, 125] on span at bounding box center [461, 125] width 19 height 19
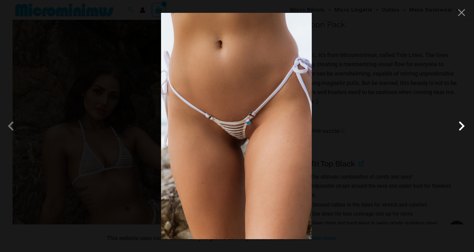
click at [459, 125] on span at bounding box center [461, 125] width 19 height 19
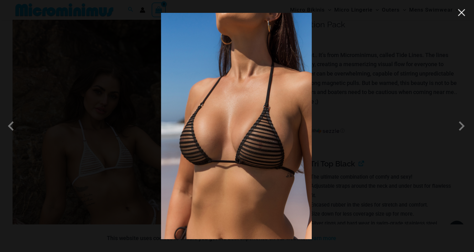
click at [459, 12] on button "Close" at bounding box center [460, 12] width 9 height 9
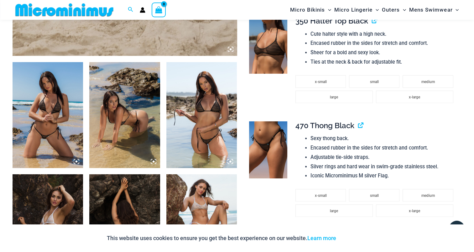
scroll to position [338, 0]
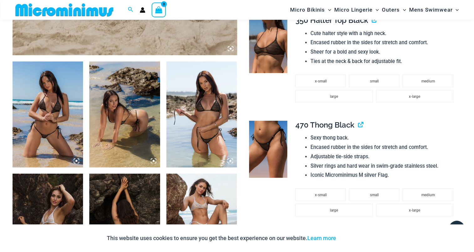
click at [53, 97] on img at bounding box center [48, 114] width 70 height 106
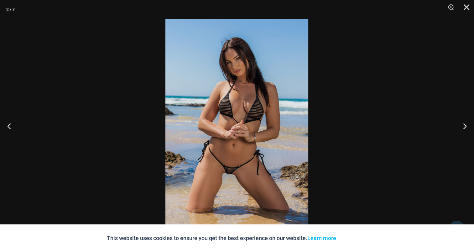
click at [260, 98] on img at bounding box center [236, 126] width 143 height 214
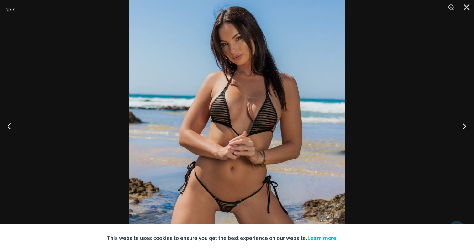
click at [465, 122] on button "Next" at bounding box center [461, 125] width 23 height 31
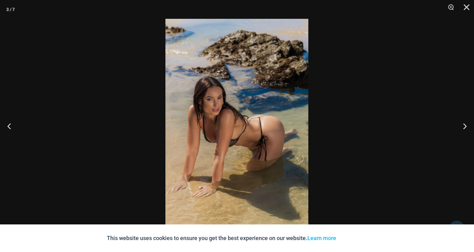
click at [248, 103] on img at bounding box center [236, 126] width 143 height 214
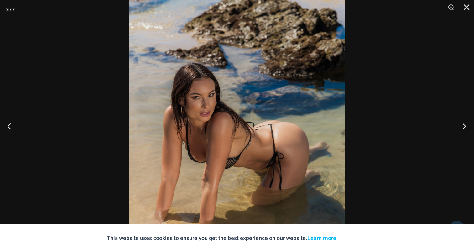
click at [464, 126] on button "Next" at bounding box center [461, 125] width 23 height 31
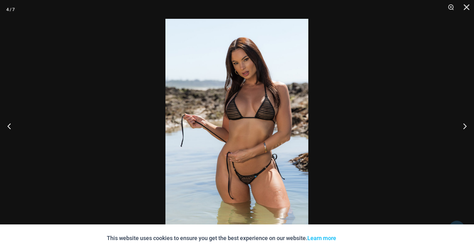
click at [234, 99] on img at bounding box center [236, 126] width 143 height 214
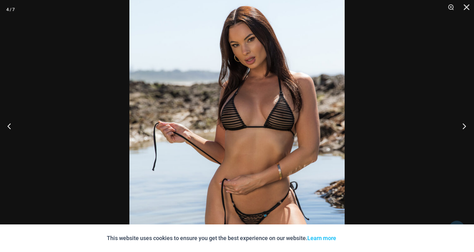
click at [472, 121] on button "Next" at bounding box center [461, 125] width 23 height 31
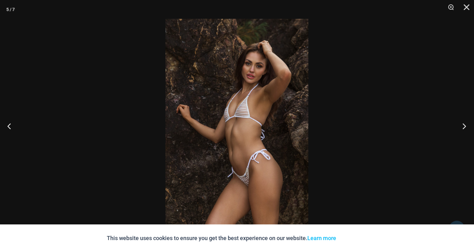
click at [459, 122] on button "Next" at bounding box center [461, 125] width 23 height 31
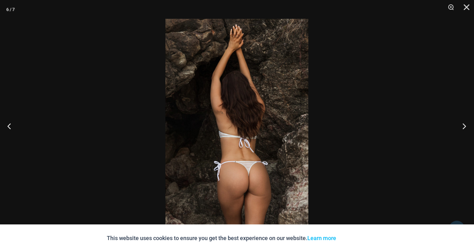
click at [459, 122] on button "Next" at bounding box center [461, 125] width 23 height 31
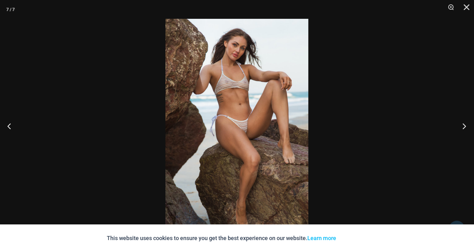
click at [459, 122] on button "Next" at bounding box center [461, 125] width 23 height 31
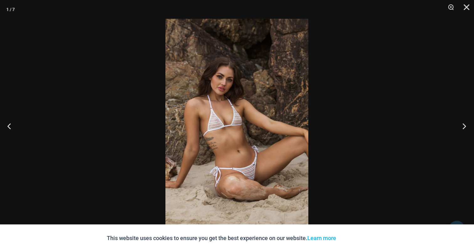
click at [459, 122] on button "Next" at bounding box center [461, 125] width 23 height 31
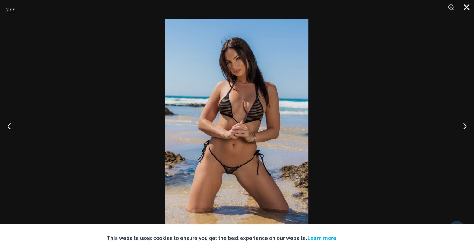
click at [467, 7] on button "Close" at bounding box center [464, 9] width 16 height 19
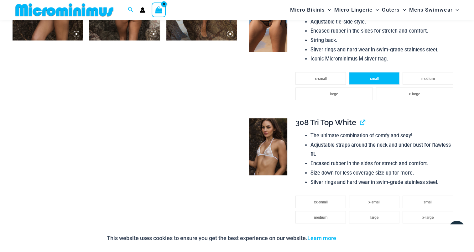
scroll to position [495, 0]
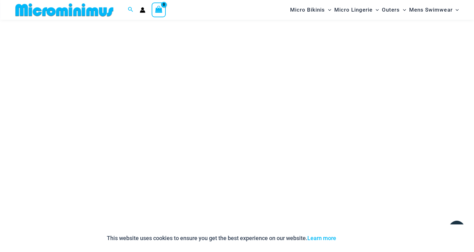
scroll to position [89, 0]
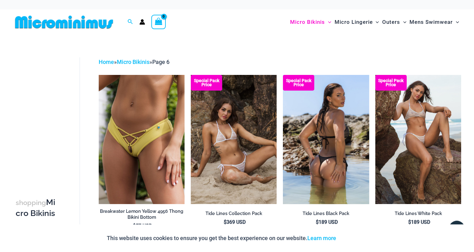
click at [330, 115] on img at bounding box center [326, 139] width 86 height 129
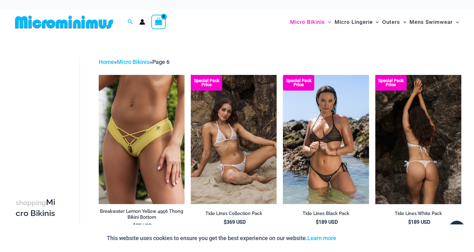
click at [429, 125] on img at bounding box center [418, 139] width 86 height 129
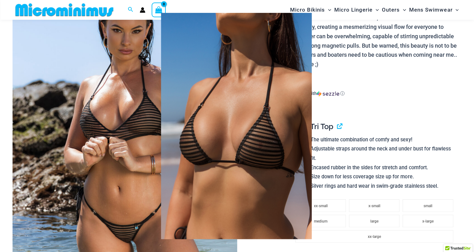
scroll to position [94, 0]
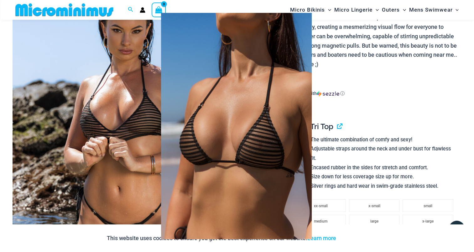
click at [446, 100] on div at bounding box center [237, 126] width 474 height 252
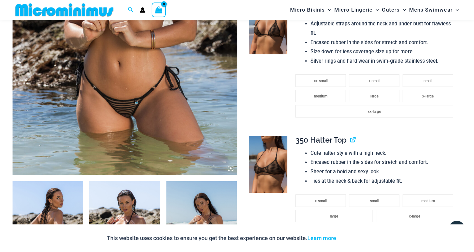
scroll to position [219, 0]
click at [278, 152] on img at bounding box center [268, 163] width 38 height 57
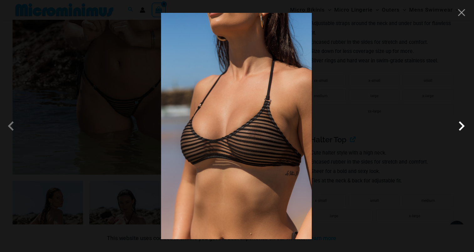
click at [464, 123] on span at bounding box center [461, 125] width 19 height 19
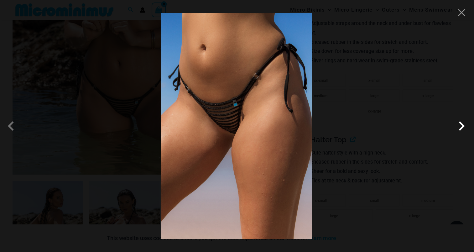
click at [464, 125] on span at bounding box center [461, 125] width 19 height 19
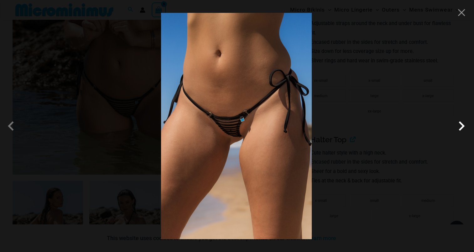
click at [461, 127] on span at bounding box center [461, 125] width 19 height 19
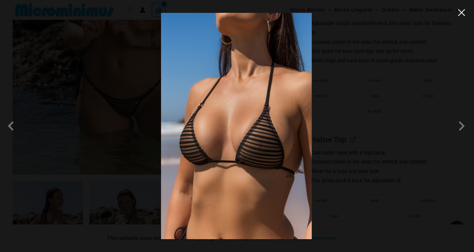
drag, startPoint x: 464, startPoint y: 14, endPoint x: 453, endPoint y: 20, distance: 12.3
click at [464, 14] on button "Close" at bounding box center [460, 12] width 9 height 9
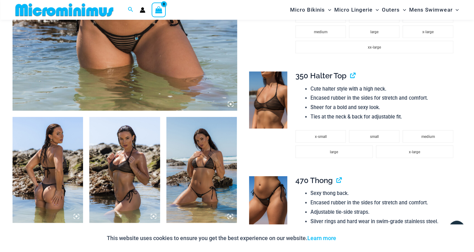
scroll to position [282, 0]
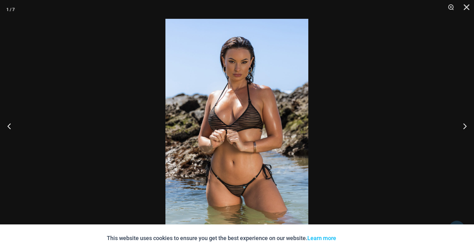
click at [219, 70] on img at bounding box center [236, 126] width 143 height 214
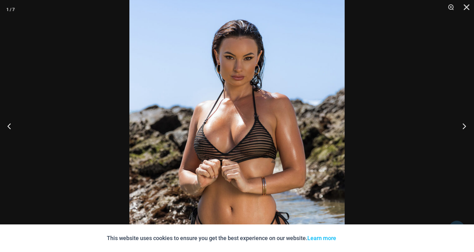
click at [465, 125] on button "Next" at bounding box center [461, 125] width 23 height 31
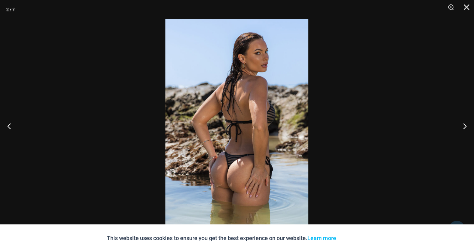
click at [256, 94] on img at bounding box center [236, 126] width 143 height 214
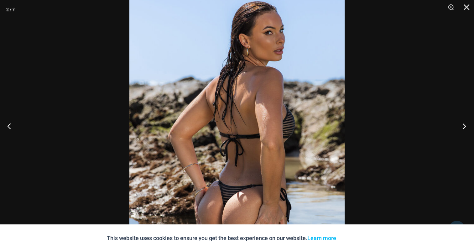
click at [462, 123] on button "Next" at bounding box center [461, 125] width 23 height 31
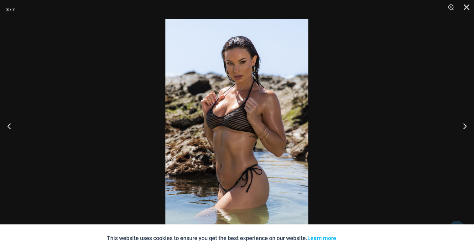
click at [248, 93] on img at bounding box center [236, 126] width 143 height 214
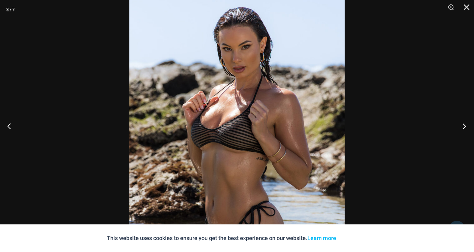
click at [465, 123] on button "Next" at bounding box center [461, 125] width 23 height 31
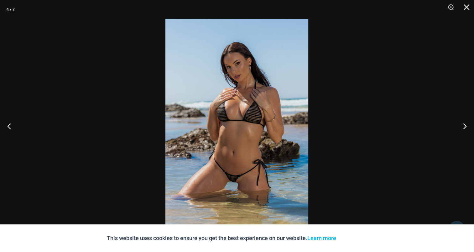
click at [272, 108] on img at bounding box center [236, 126] width 143 height 214
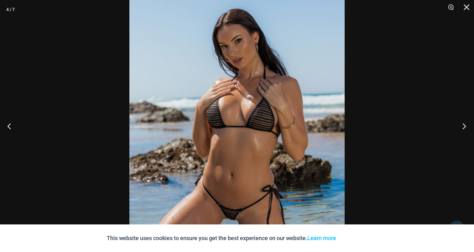
click at [465, 123] on button "Next" at bounding box center [461, 125] width 23 height 31
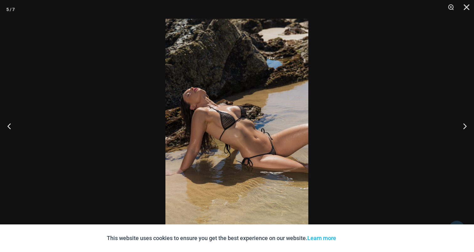
click at [239, 107] on img at bounding box center [236, 126] width 143 height 214
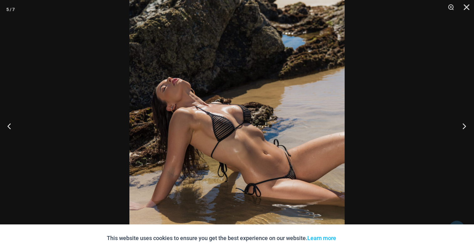
click at [463, 125] on button "Next" at bounding box center [461, 125] width 23 height 31
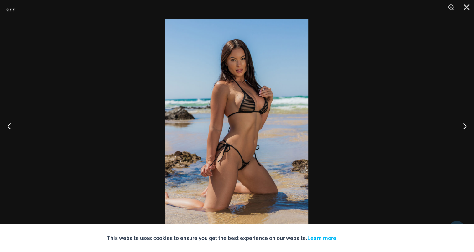
click at [236, 106] on img at bounding box center [236, 126] width 143 height 214
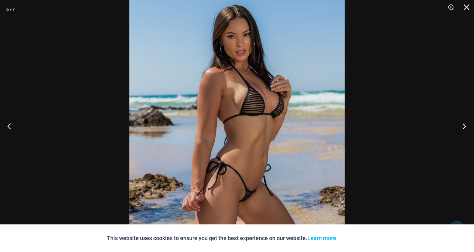
click at [462, 125] on button "Next" at bounding box center [461, 125] width 23 height 31
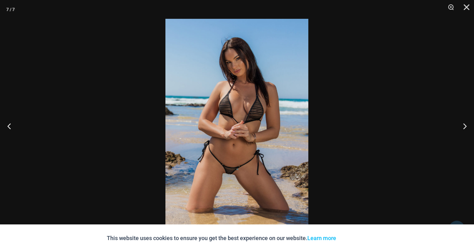
click at [252, 88] on img at bounding box center [236, 126] width 143 height 214
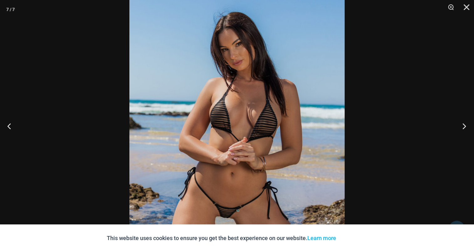
click at [463, 123] on button "Next" at bounding box center [461, 125] width 23 height 31
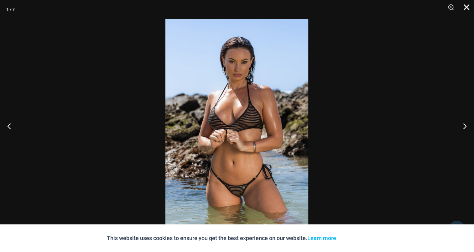
click at [468, 8] on button "Close" at bounding box center [464, 9] width 16 height 19
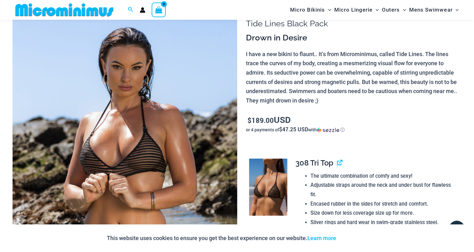
scroll to position [26, 0]
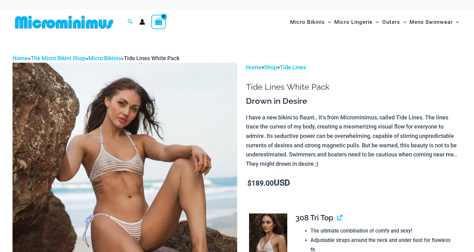
scroll to position [129, 0]
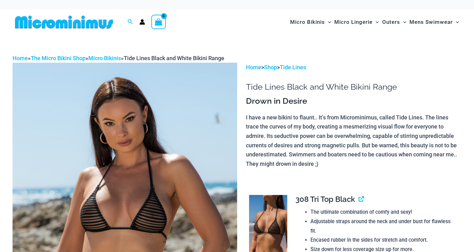
scroll to position [94, 0]
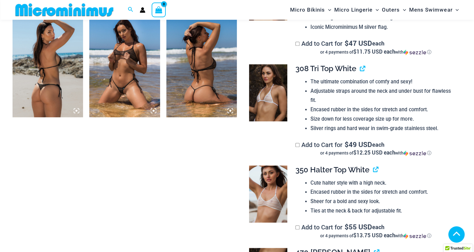
click at [54, 77] on img at bounding box center [48, 64] width 70 height 106
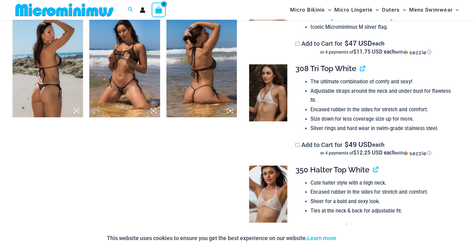
click at [54, 77] on img at bounding box center [48, 64] width 70 height 106
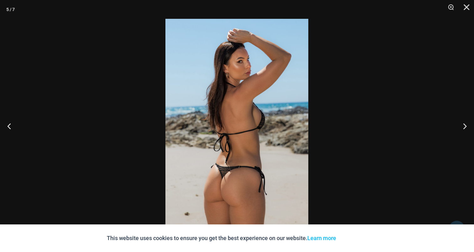
click at [224, 111] on img at bounding box center [236, 126] width 143 height 214
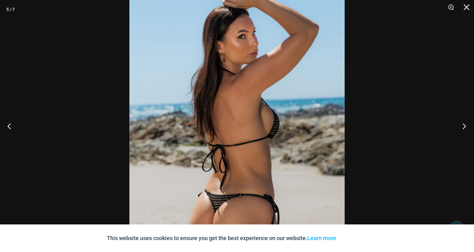
click at [465, 126] on button "Next" at bounding box center [461, 125] width 23 height 31
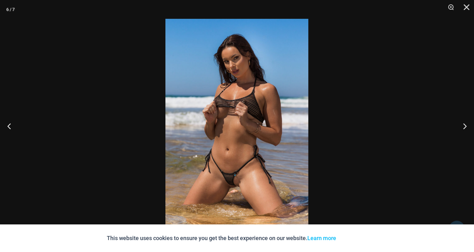
click at [253, 95] on img at bounding box center [236, 126] width 143 height 214
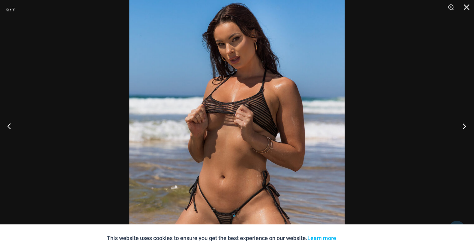
click at [463, 123] on button "Next" at bounding box center [461, 125] width 23 height 31
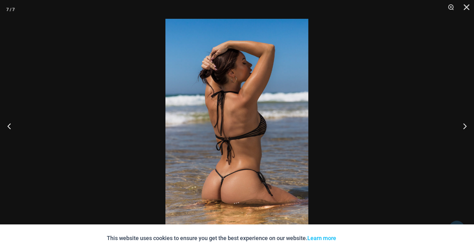
click at [243, 99] on img at bounding box center [236, 126] width 143 height 214
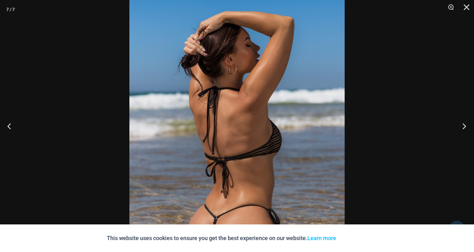
click at [467, 121] on button "Next" at bounding box center [461, 125] width 23 height 31
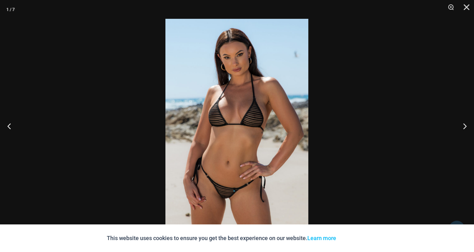
click at [254, 90] on img at bounding box center [236, 126] width 143 height 214
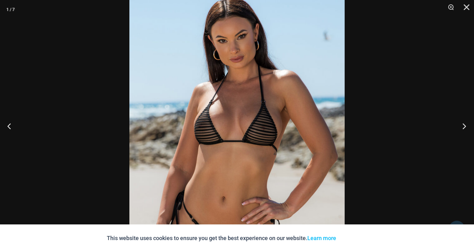
click at [463, 122] on button "Next" at bounding box center [461, 125] width 23 height 31
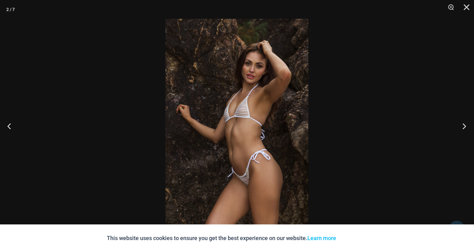
click at [463, 122] on button "Next" at bounding box center [461, 125] width 23 height 31
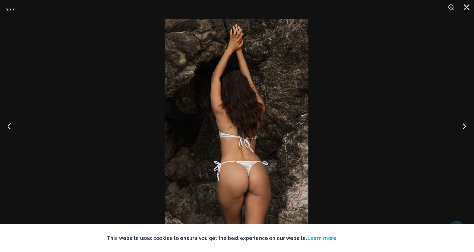
click at [463, 122] on button "Next" at bounding box center [461, 125] width 23 height 31
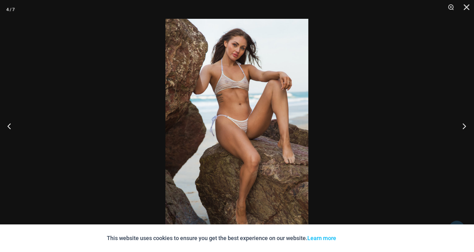
click at [463, 122] on button "Next" at bounding box center [461, 125] width 23 height 31
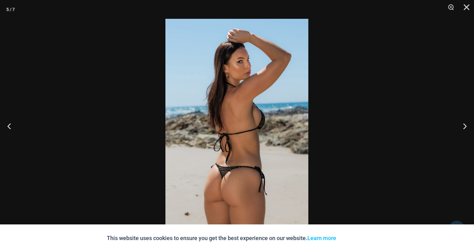
click at [256, 111] on img at bounding box center [236, 126] width 143 height 214
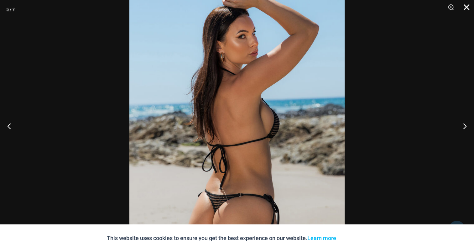
click at [468, 5] on button "Close" at bounding box center [464, 9] width 16 height 19
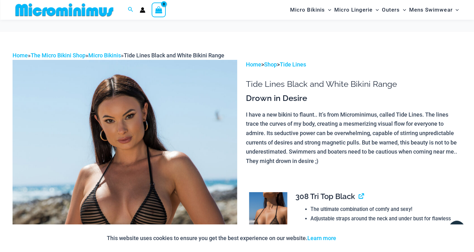
scroll to position [88, 0]
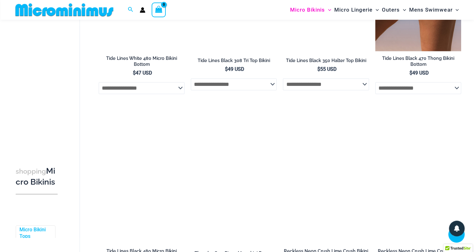
scroll to position [407, 0]
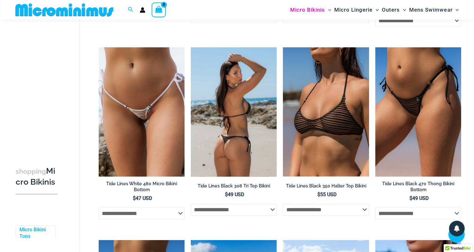
click at [242, 101] on img at bounding box center [234, 111] width 86 height 129
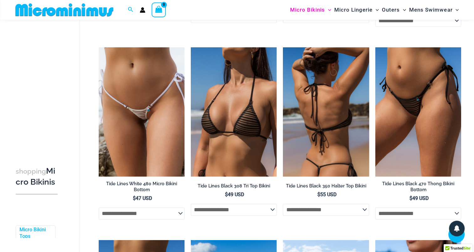
click at [324, 88] on img at bounding box center [326, 111] width 86 height 129
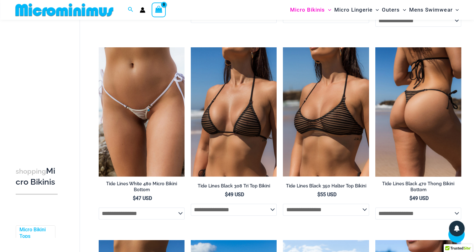
click at [421, 100] on img at bounding box center [418, 111] width 86 height 129
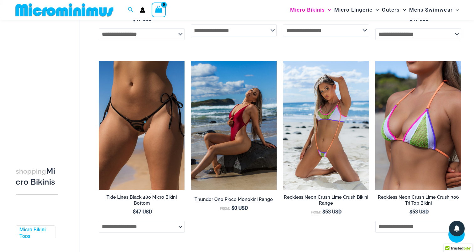
scroll to position [626, 0]
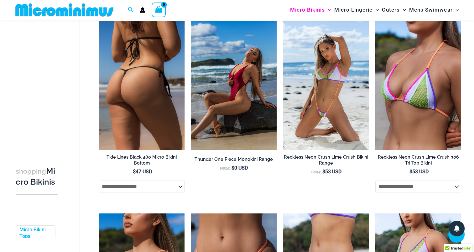
click at [143, 84] on img at bounding box center [142, 85] width 86 height 129
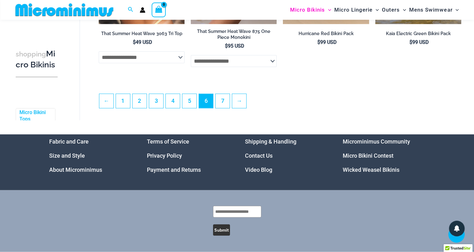
scroll to position [1553, 0]
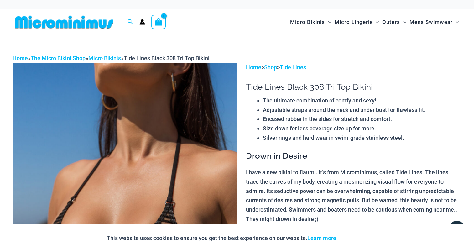
click at [185, 104] on img at bounding box center [125, 231] width 224 height 336
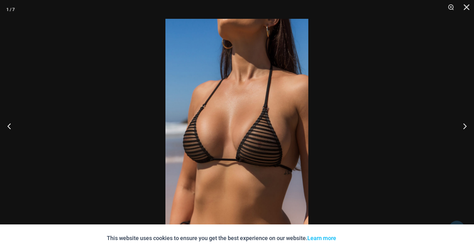
click at [219, 112] on img at bounding box center [236, 126] width 143 height 214
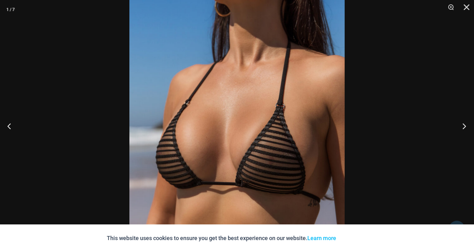
click at [463, 124] on button "Next" at bounding box center [461, 125] width 23 height 31
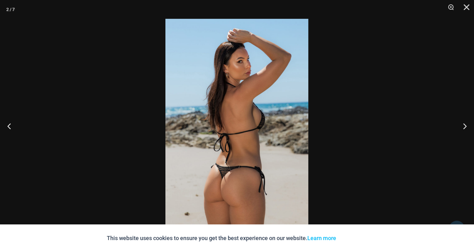
click at [263, 105] on img at bounding box center [236, 126] width 143 height 214
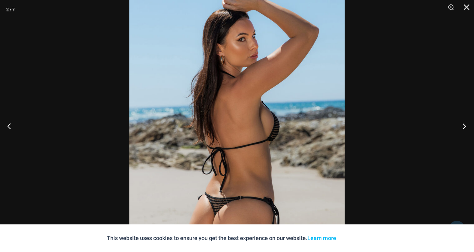
click at [467, 126] on button "Next" at bounding box center [461, 125] width 23 height 31
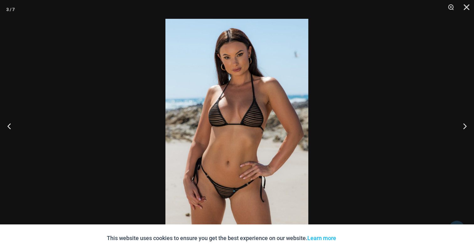
click at [239, 109] on img at bounding box center [236, 126] width 143 height 214
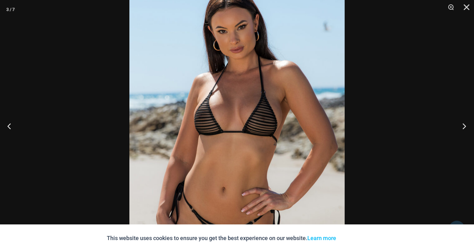
click at [466, 126] on button "Next" at bounding box center [461, 125] width 23 height 31
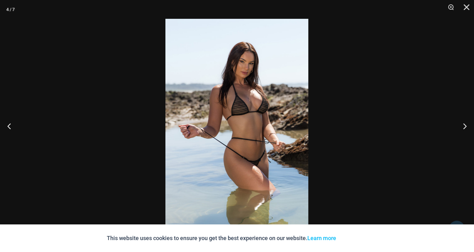
click at [249, 106] on img at bounding box center [236, 126] width 143 height 214
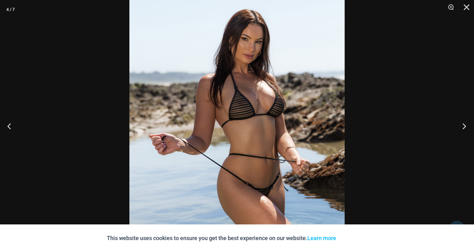
click at [462, 120] on button "Next" at bounding box center [461, 125] width 23 height 31
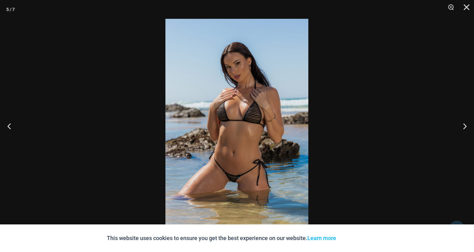
click at [230, 111] on img at bounding box center [236, 126] width 143 height 214
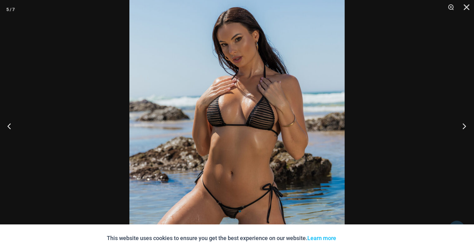
click at [467, 128] on button "Next" at bounding box center [461, 125] width 23 height 31
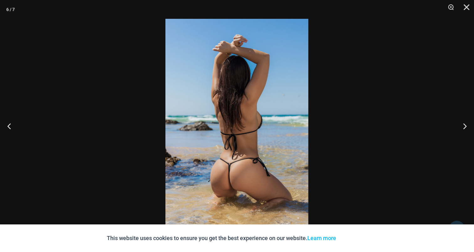
click at [251, 121] on img at bounding box center [236, 126] width 143 height 214
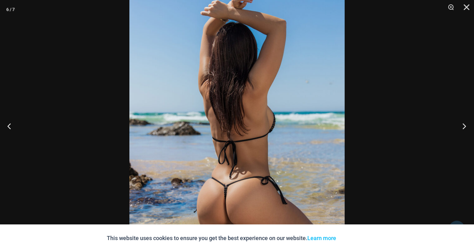
click at [460, 127] on button "Next" at bounding box center [461, 125] width 23 height 31
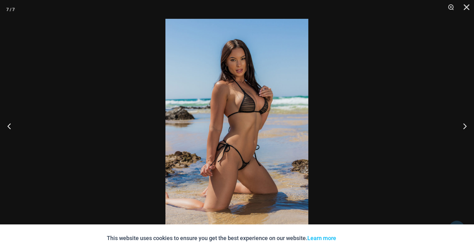
click at [255, 108] on img at bounding box center [236, 126] width 143 height 214
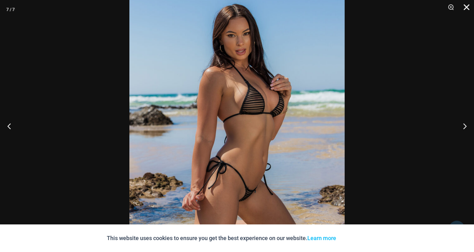
click at [467, 7] on button "Close" at bounding box center [464, 9] width 16 height 19
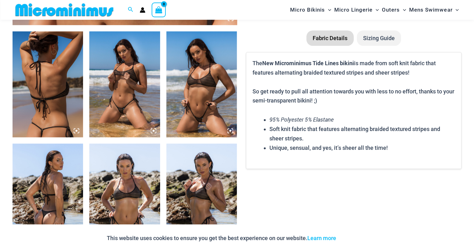
scroll to position [370, 0]
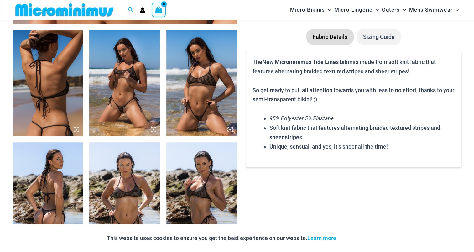
click at [50, 80] on img at bounding box center [48, 83] width 70 height 106
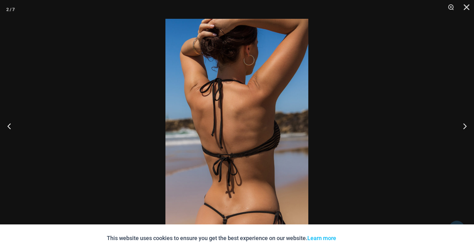
click at [239, 104] on img at bounding box center [236, 126] width 143 height 214
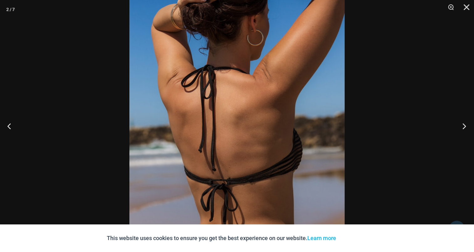
click at [459, 123] on button "Next" at bounding box center [461, 125] width 23 height 31
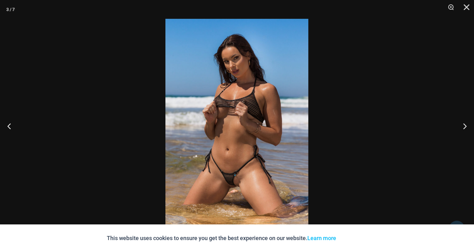
click at [247, 96] on img at bounding box center [236, 126] width 143 height 214
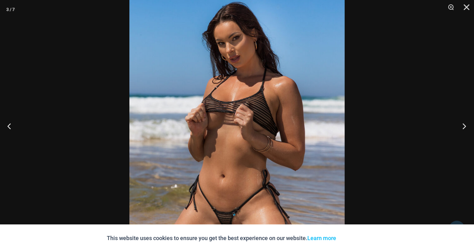
click at [464, 121] on button "Next" at bounding box center [461, 125] width 23 height 31
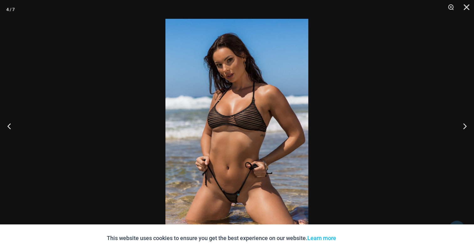
click at [231, 93] on img at bounding box center [236, 126] width 143 height 214
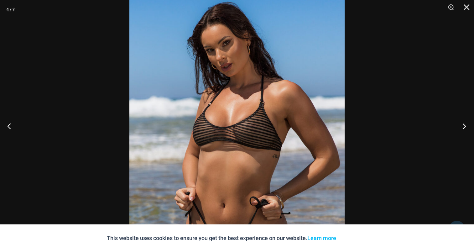
click at [472, 126] on button "Next" at bounding box center [461, 125] width 23 height 31
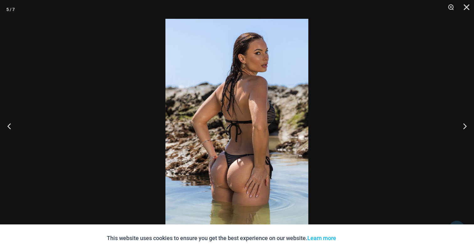
click at [264, 104] on img at bounding box center [236, 126] width 143 height 214
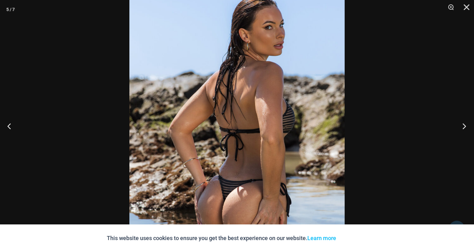
click at [463, 124] on button "Next" at bounding box center [461, 125] width 23 height 31
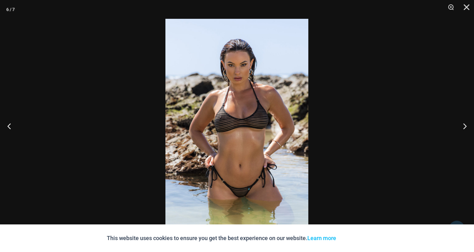
click at [237, 89] on img at bounding box center [236, 126] width 143 height 214
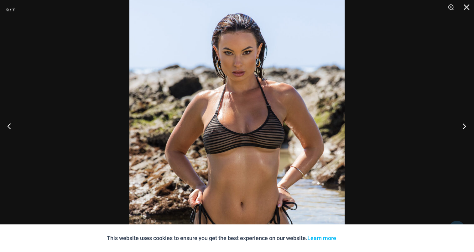
click at [469, 124] on button "Next" at bounding box center [461, 125] width 23 height 31
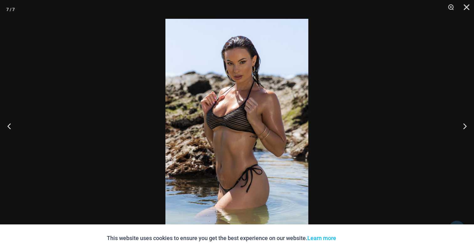
click at [255, 91] on img at bounding box center [236, 126] width 143 height 214
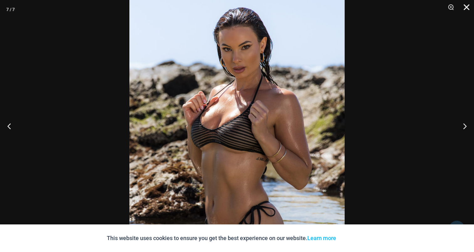
click at [467, 4] on button "Close" at bounding box center [464, 9] width 16 height 19
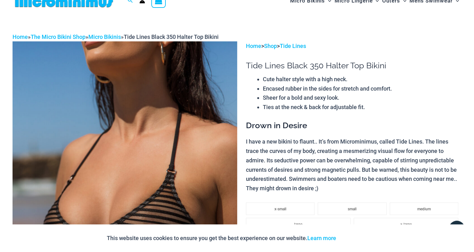
scroll to position [0, 0]
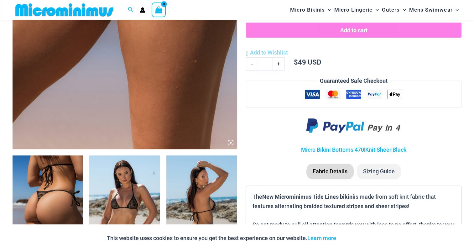
scroll to position [370, 0]
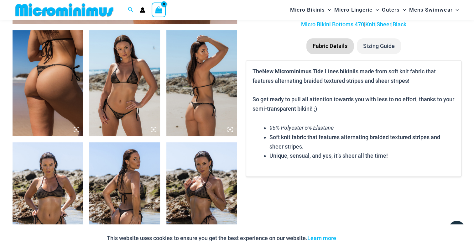
click at [41, 74] on img at bounding box center [48, 83] width 70 height 106
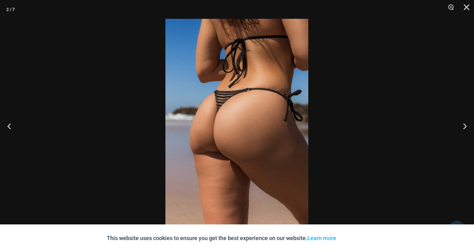
click at [239, 92] on img at bounding box center [236, 126] width 143 height 214
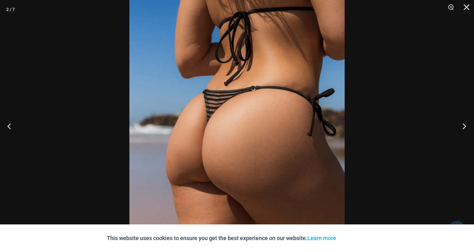
click at [462, 125] on button "Next" at bounding box center [461, 125] width 23 height 31
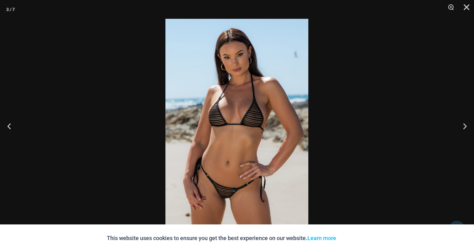
click at [239, 104] on img at bounding box center [236, 126] width 143 height 214
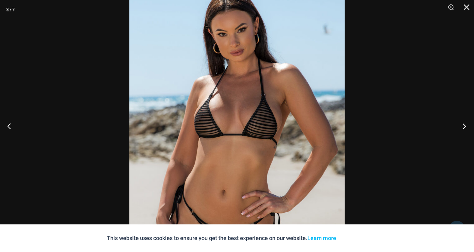
click at [465, 126] on button "Next" at bounding box center [461, 125] width 23 height 31
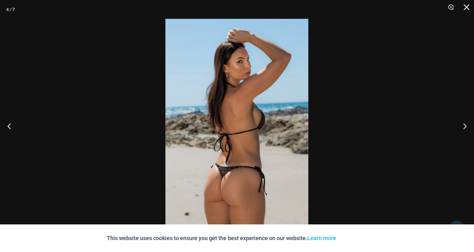
click at [248, 82] on img at bounding box center [236, 126] width 143 height 214
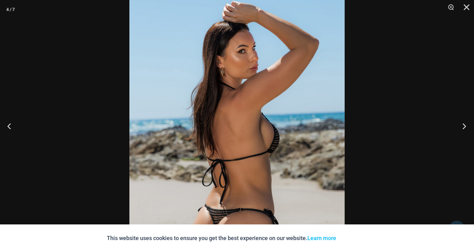
click at [465, 125] on button "Next" at bounding box center [461, 125] width 23 height 31
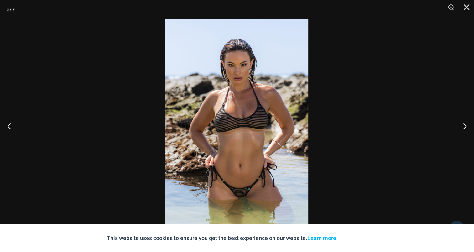
click at [246, 100] on img at bounding box center [236, 126] width 143 height 214
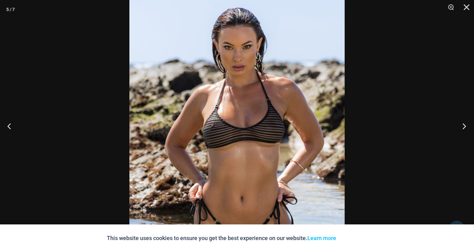
click at [461, 127] on button "Next" at bounding box center [461, 125] width 23 height 31
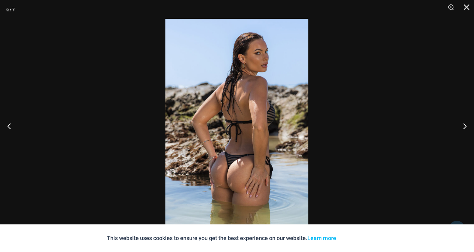
click at [244, 90] on img at bounding box center [236, 126] width 143 height 214
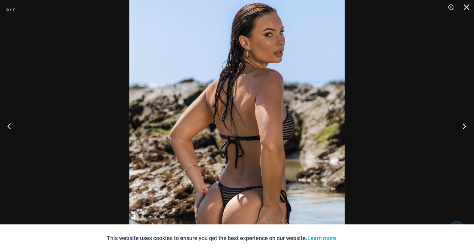
click at [470, 122] on button "Next" at bounding box center [461, 125] width 23 height 31
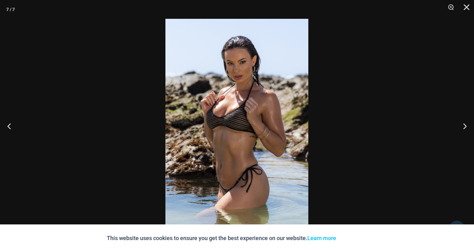
click at [254, 98] on img at bounding box center [236, 126] width 143 height 214
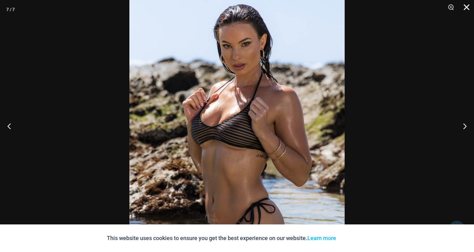
click at [467, 8] on button "Close" at bounding box center [464, 9] width 16 height 19
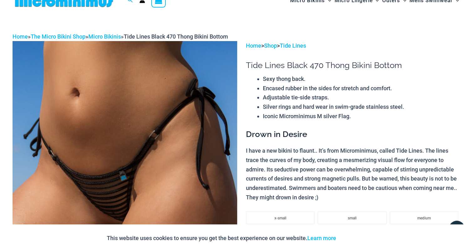
scroll to position [0, 0]
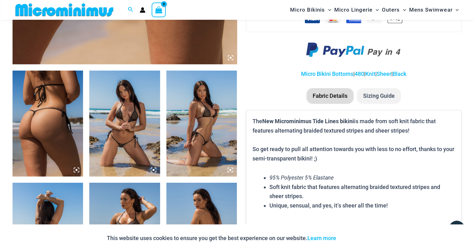
scroll to position [338, 0]
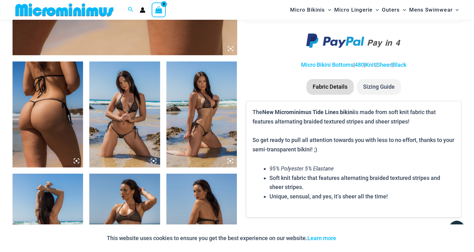
click at [39, 98] on img at bounding box center [48, 114] width 70 height 106
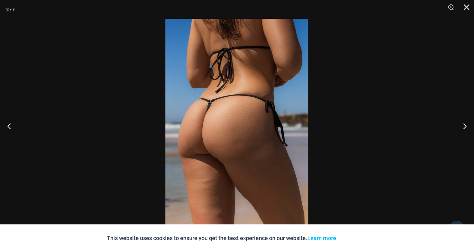
click at [257, 87] on img at bounding box center [236, 126] width 143 height 214
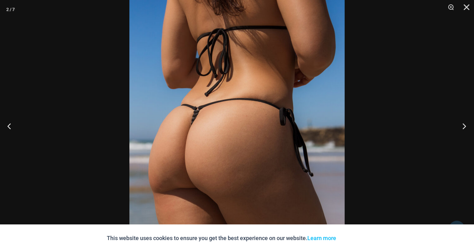
click at [467, 125] on button "Next" at bounding box center [461, 125] width 23 height 31
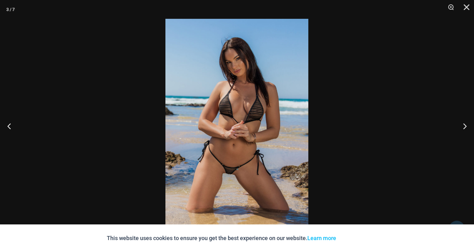
click at [229, 91] on img at bounding box center [236, 126] width 143 height 214
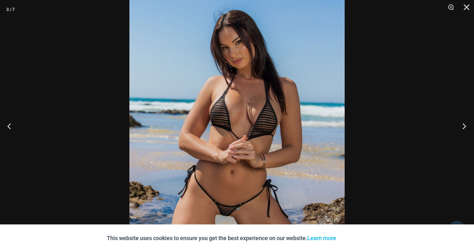
click at [461, 130] on button "Next" at bounding box center [461, 125] width 23 height 31
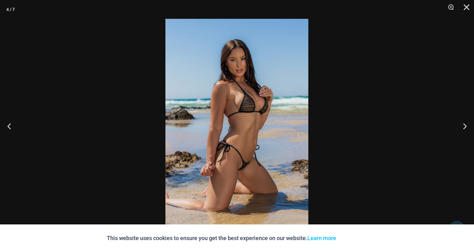
click at [224, 83] on img at bounding box center [236, 126] width 143 height 214
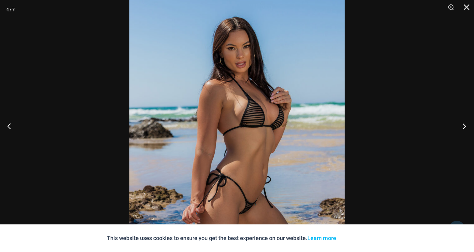
click at [457, 124] on button "Next" at bounding box center [461, 125] width 23 height 31
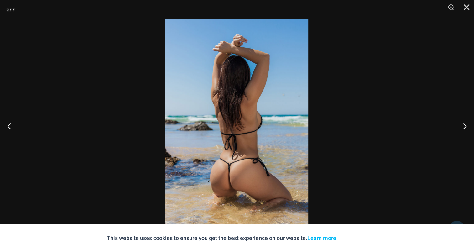
click at [269, 103] on img at bounding box center [236, 126] width 143 height 214
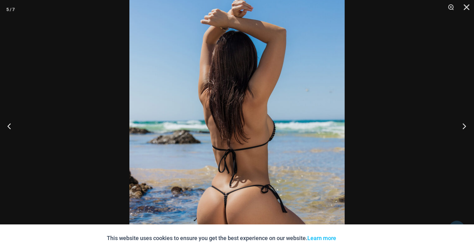
click at [469, 125] on button "Next" at bounding box center [461, 125] width 23 height 31
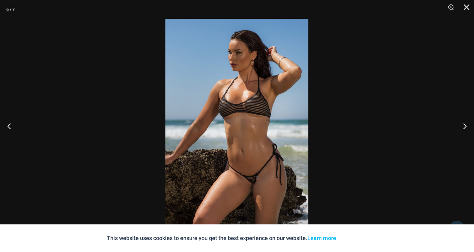
click at [233, 73] on img at bounding box center [236, 126] width 143 height 214
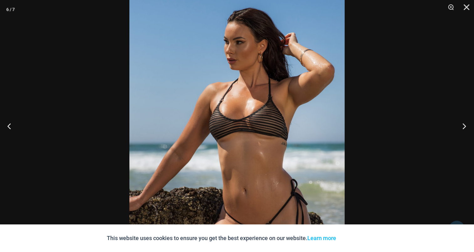
click at [462, 126] on button "Next" at bounding box center [461, 125] width 23 height 31
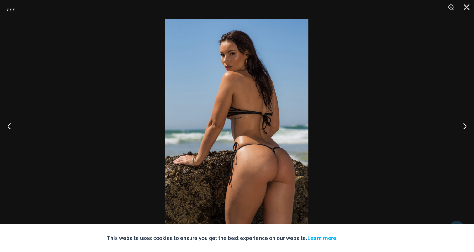
click at [241, 107] on img at bounding box center [236, 126] width 143 height 214
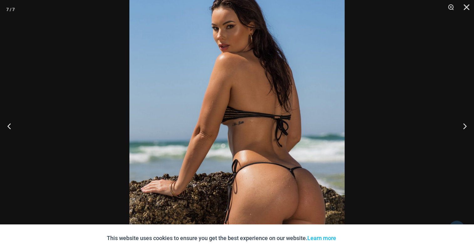
click at [470, 7] on button "Close" at bounding box center [464, 9] width 16 height 19
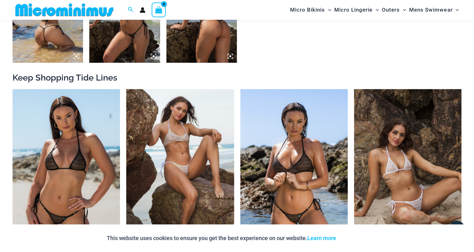
scroll to position [557, 0]
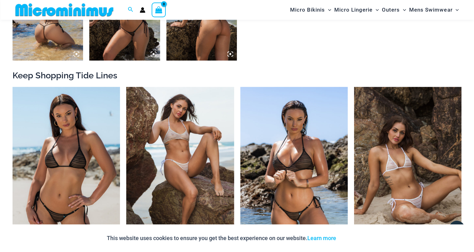
drag, startPoint x: 447, startPoint y: 35, endPoint x: 451, endPoint y: 34, distance: 3.8
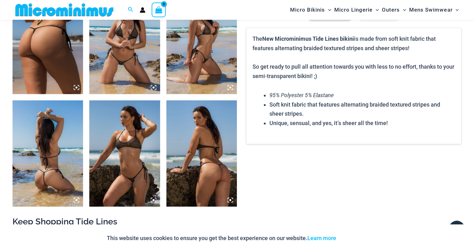
scroll to position [370, 0]
